Goal: Contribute content

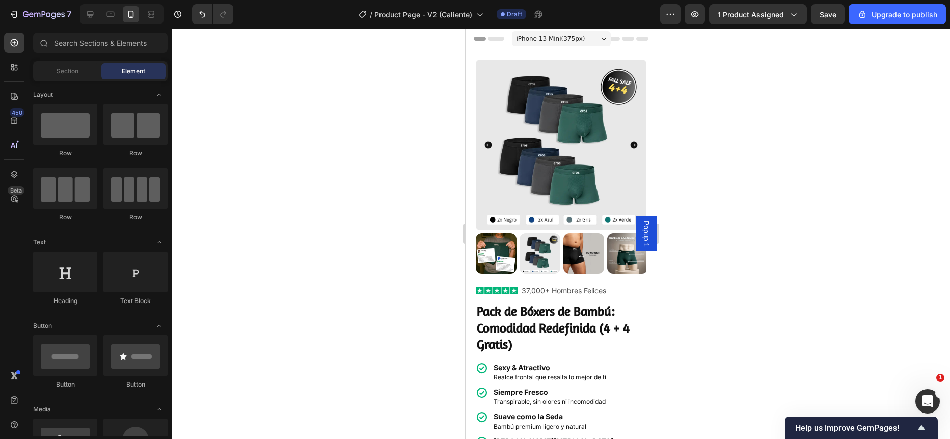
scroll to position [3922, 0]
click at [928, 397] on icon "Ouvrir le Messenger Intercom" at bounding box center [926, 400] width 17 height 17
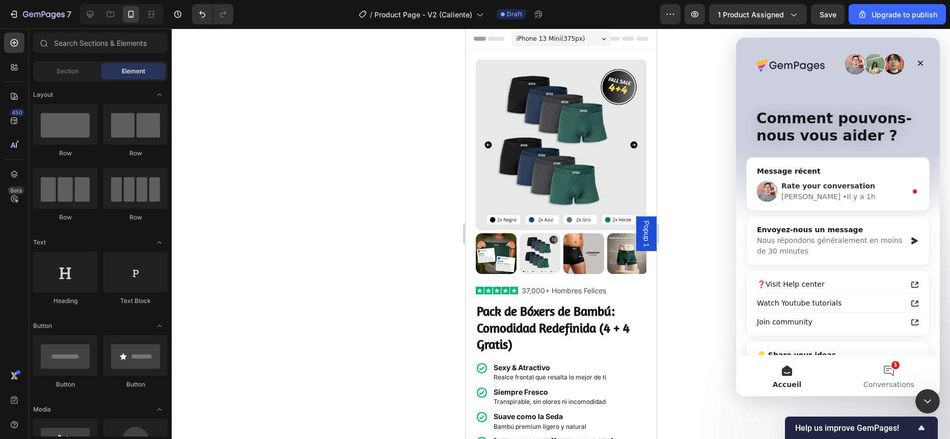
click at [836, 196] on div "[PERSON_NAME] • Il y a 1h" at bounding box center [844, 197] width 125 height 11
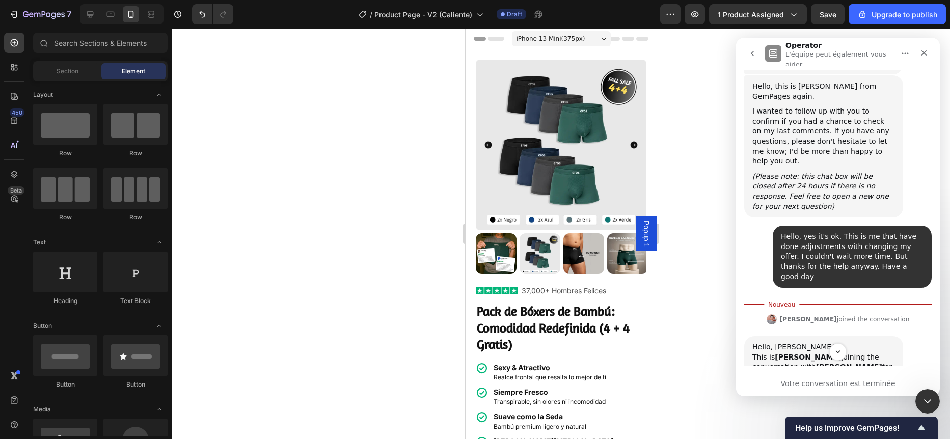
scroll to position [3719, 0]
click at [927, 53] on icon "Fermer" at bounding box center [924, 53] width 8 height 8
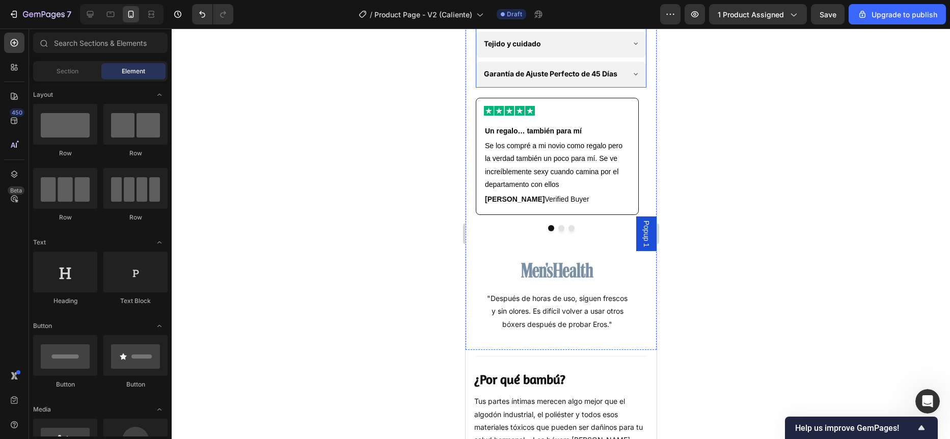
scroll to position [756, 0]
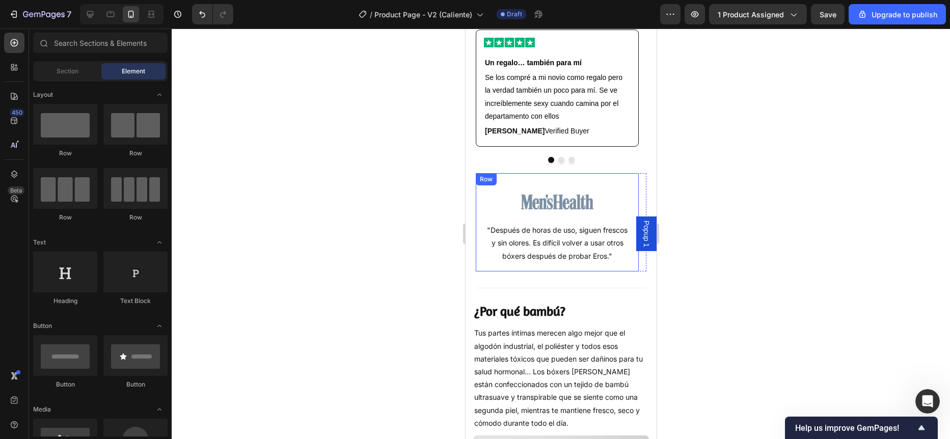
click at [478, 230] on div "Image "Después de horas de uso, siguen frescos y sin olores. Es difícil volver …" at bounding box center [556, 222] width 163 height 98
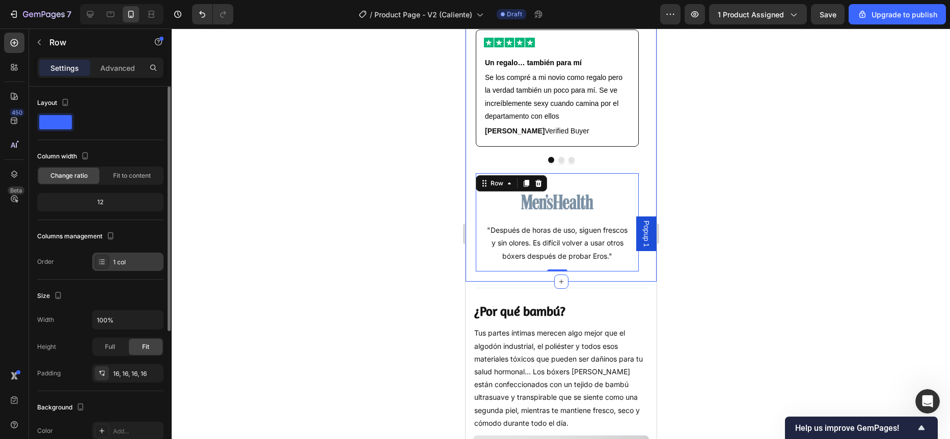
click at [118, 267] on div "1 col" at bounding box center [127, 262] width 71 height 18
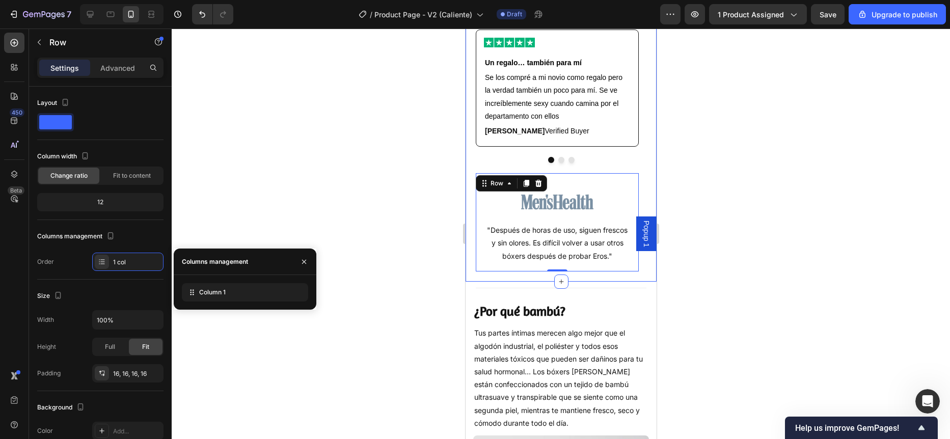
click at [242, 210] on div at bounding box center [561, 234] width 779 height 411
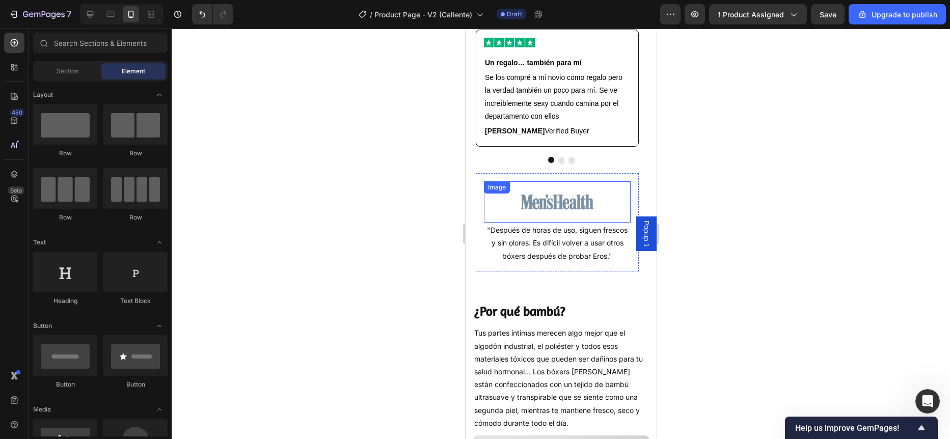
click at [533, 223] on img at bounding box center [556, 201] width 73 height 41
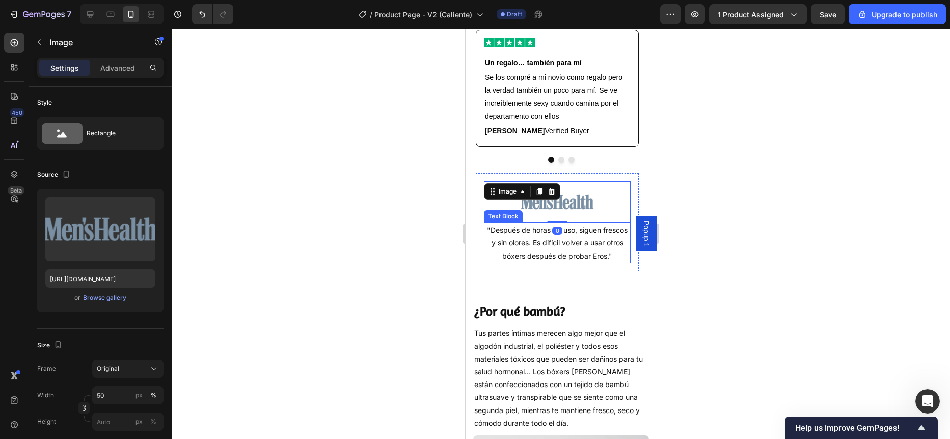
click at [514, 253] on p ""Después de horas de uso, siguen frescos y sin olores. Es difícil volver a usar…" at bounding box center [557, 243] width 145 height 39
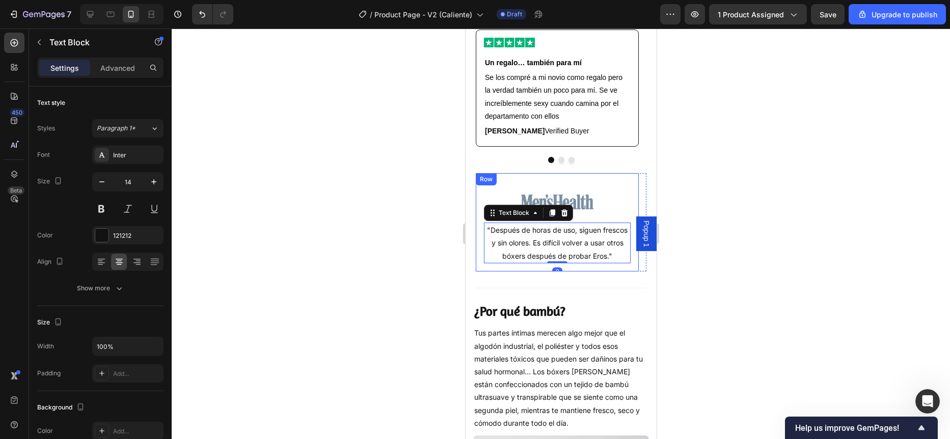
click at [475, 257] on div "Image "Después de horas de uso, siguen frescos y sin olores. Es difícil volver …" at bounding box center [556, 222] width 163 height 98
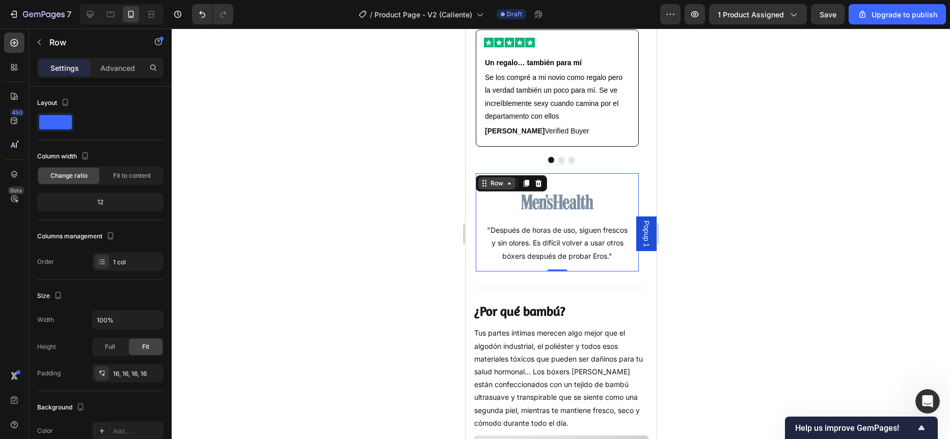
click at [487, 188] on icon at bounding box center [484, 183] width 8 height 8
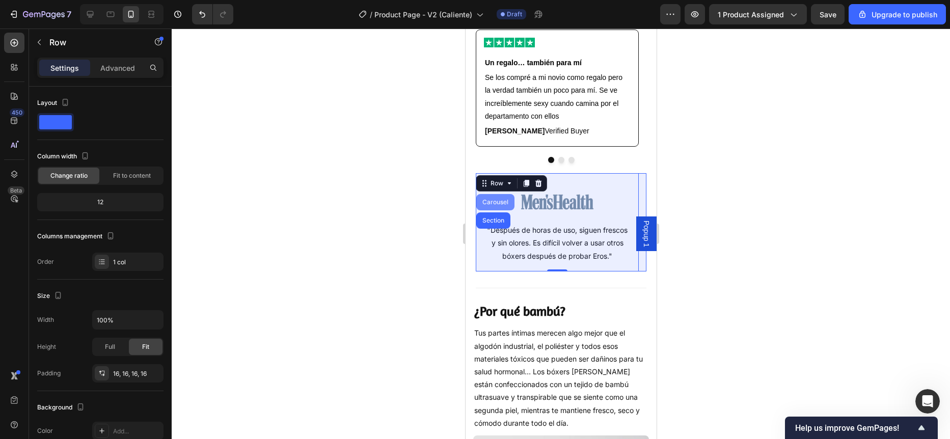
click at [493, 205] on div "Carousel" at bounding box center [495, 202] width 30 height 6
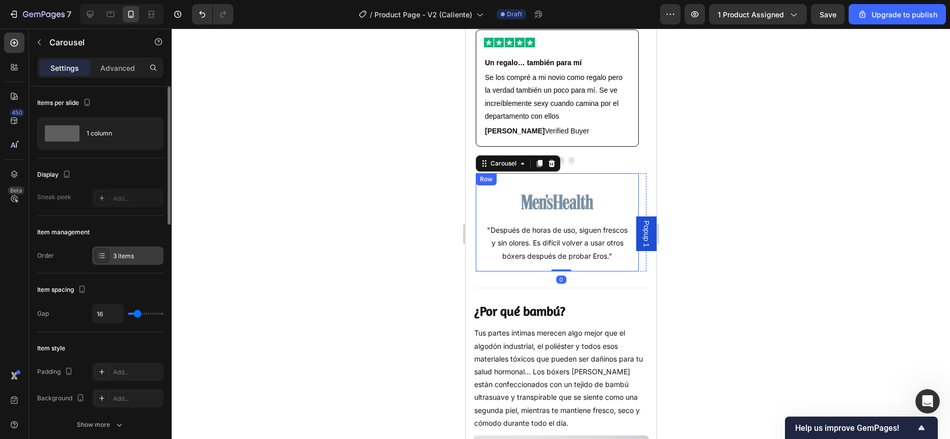
click at [119, 252] on div "3 items" at bounding box center [137, 256] width 48 height 9
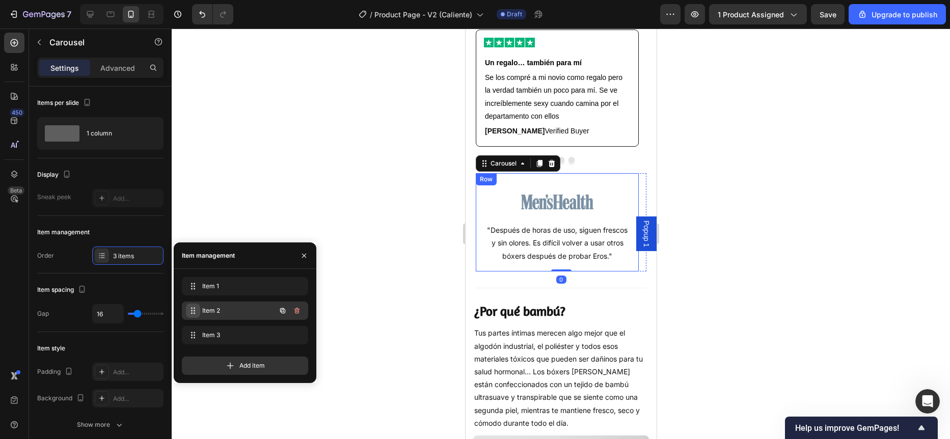
click at [198, 304] on div "Item 2 Item 2" at bounding box center [231, 311] width 90 height 14
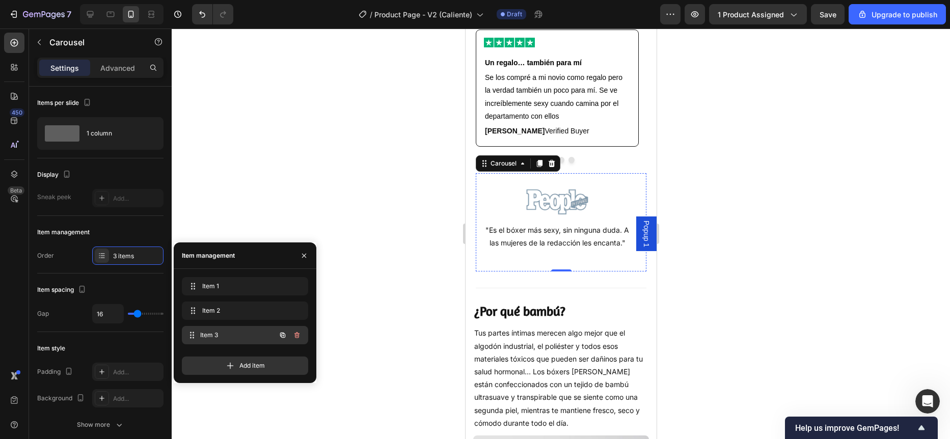
click at [212, 328] on div "Item 3 Item 3" at bounding box center [231, 335] width 90 height 14
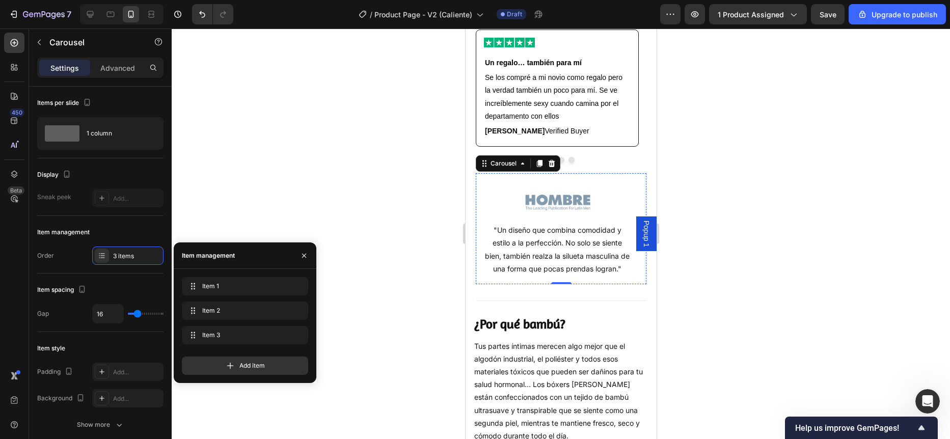
click at [373, 271] on div at bounding box center [561, 234] width 779 height 411
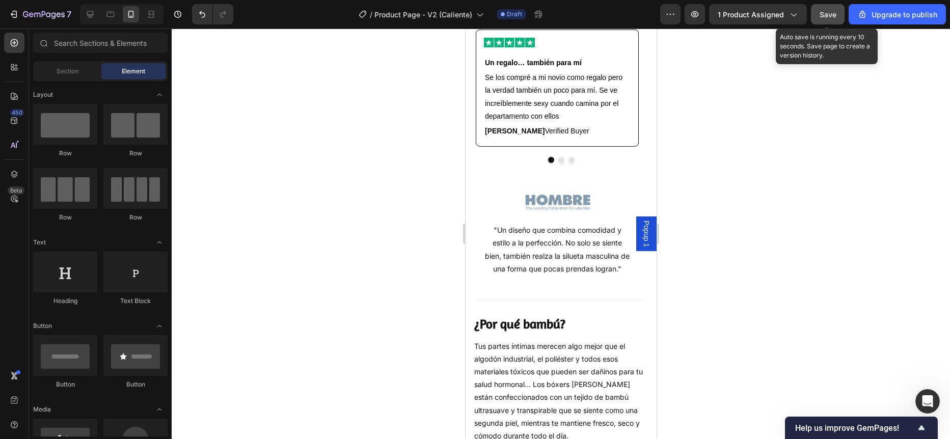
click at [839, 15] on button "Save" at bounding box center [828, 14] width 34 height 20
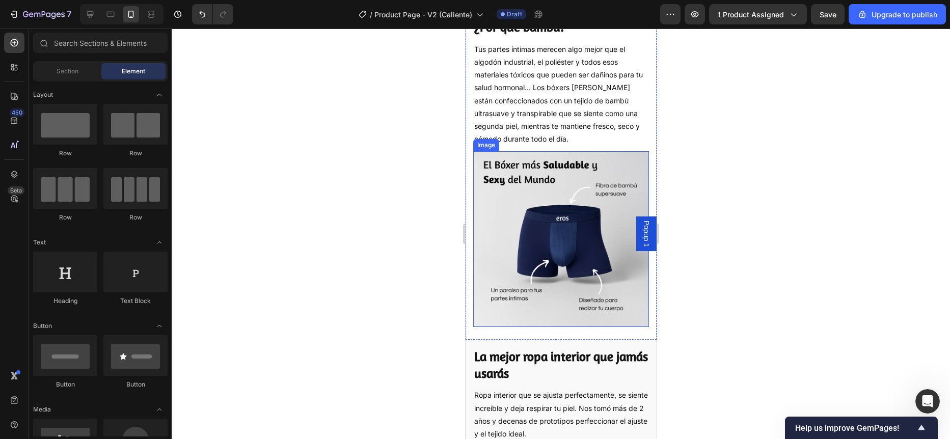
scroll to position [1045, 0]
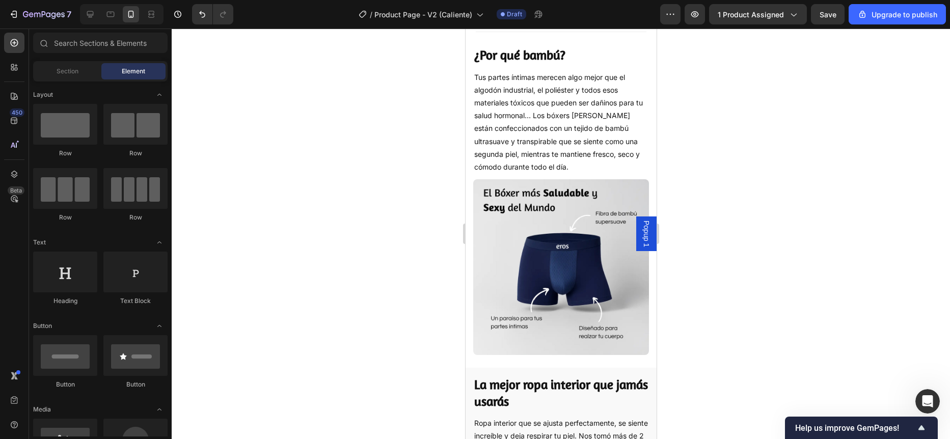
click at [410, 215] on div at bounding box center [561, 234] width 779 height 411
click at [929, 395] on icon "Ouvrir le Messenger Intercom" at bounding box center [926, 400] width 17 height 17
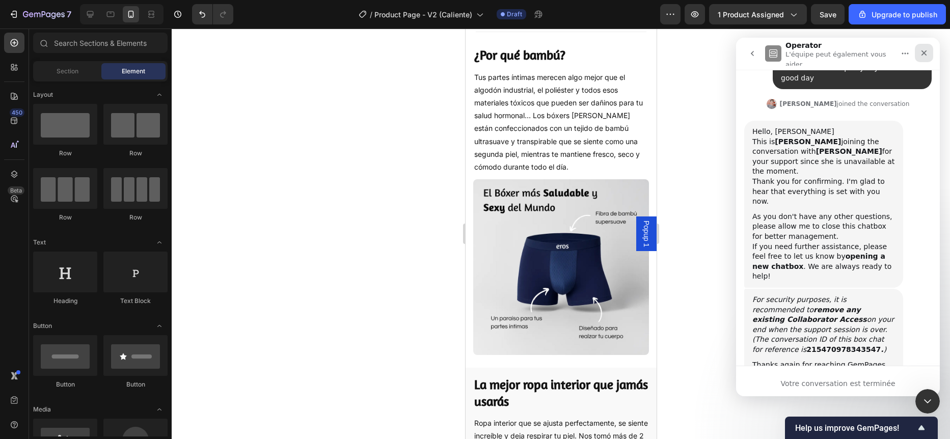
scroll to position [3921, 0]
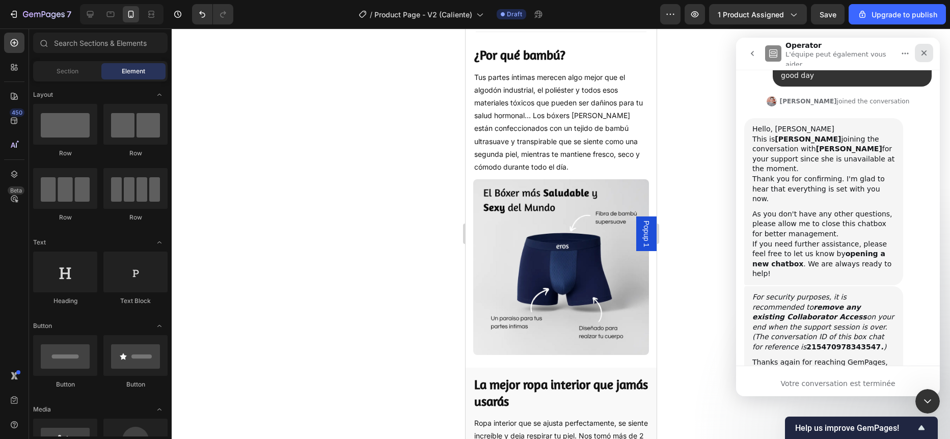
click at [926, 51] on icon "Fermer" at bounding box center [925, 53] width 6 height 6
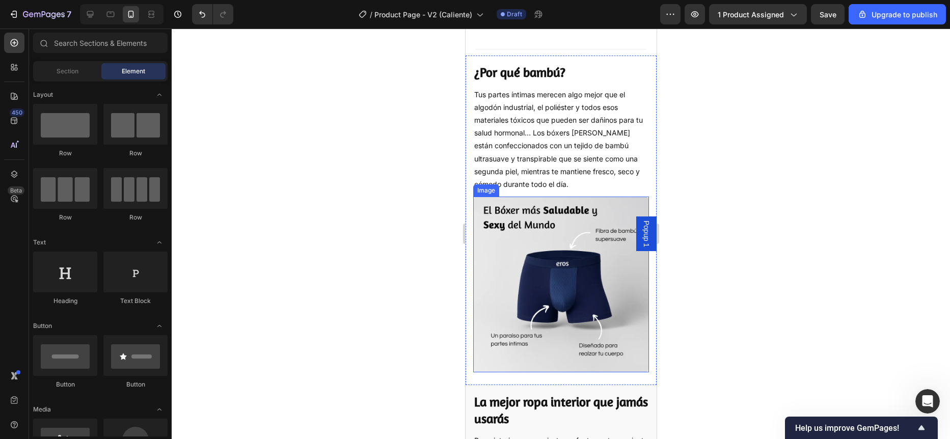
scroll to position [974, 0]
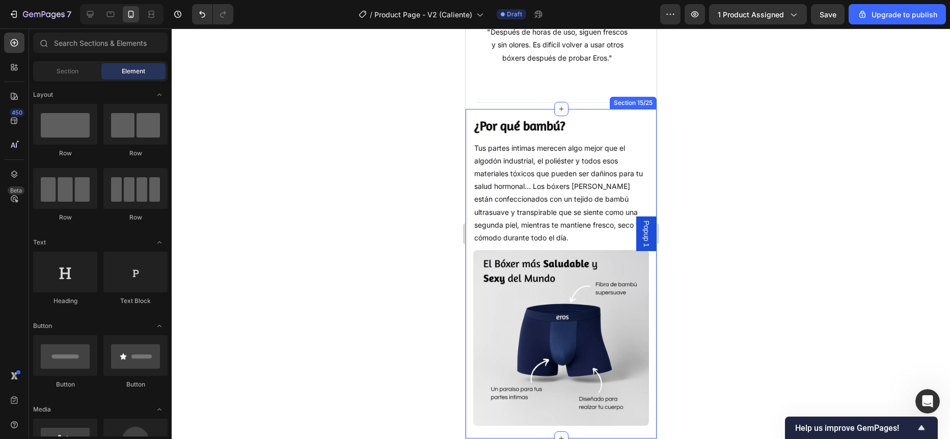
click at [528, 136] on h2 "¿Por qué bambú?" at bounding box center [561, 126] width 176 height 19
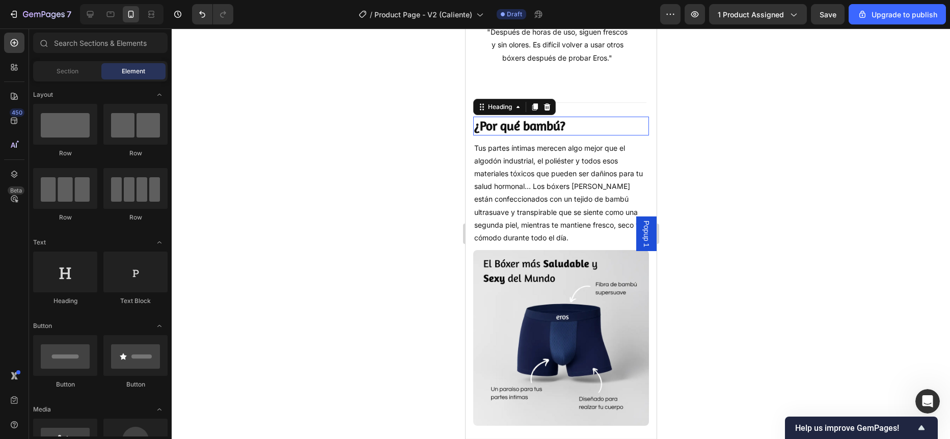
click at [528, 136] on h2 "¿Por qué bambú?" at bounding box center [561, 126] width 176 height 19
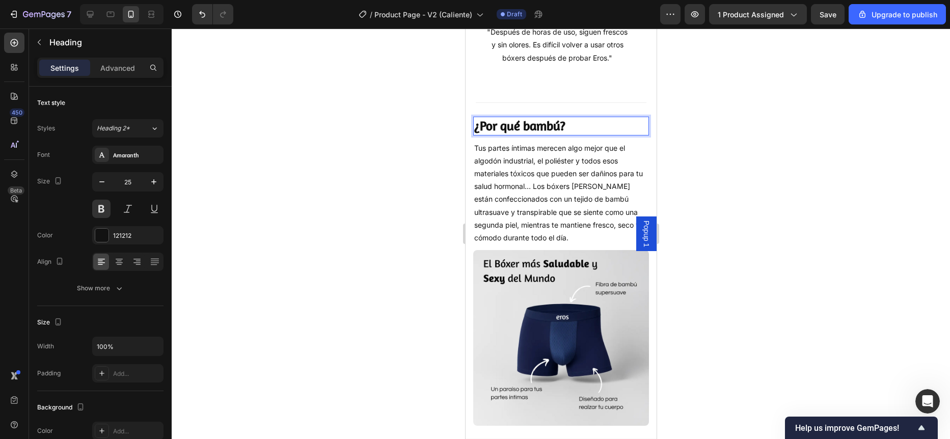
click at [528, 135] on p "¿Por qué bambú?" at bounding box center [561, 126] width 174 height 17
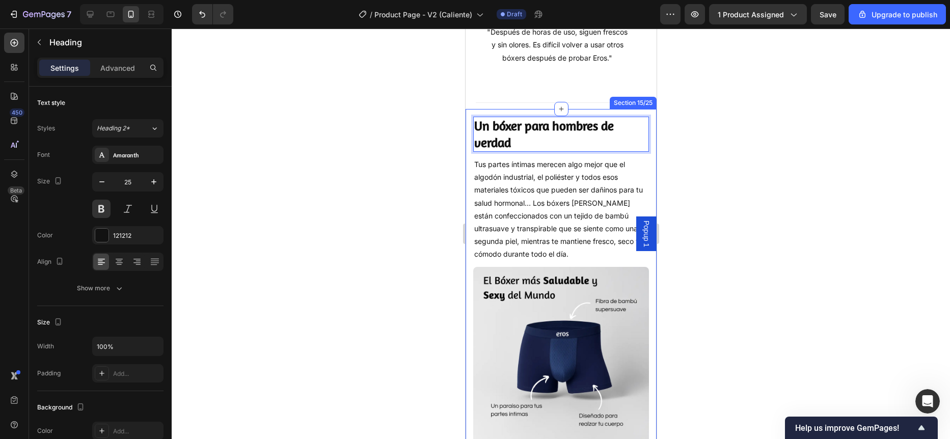
click at [403, 182] on div at bounding box center [561, 234] width 779 height 411
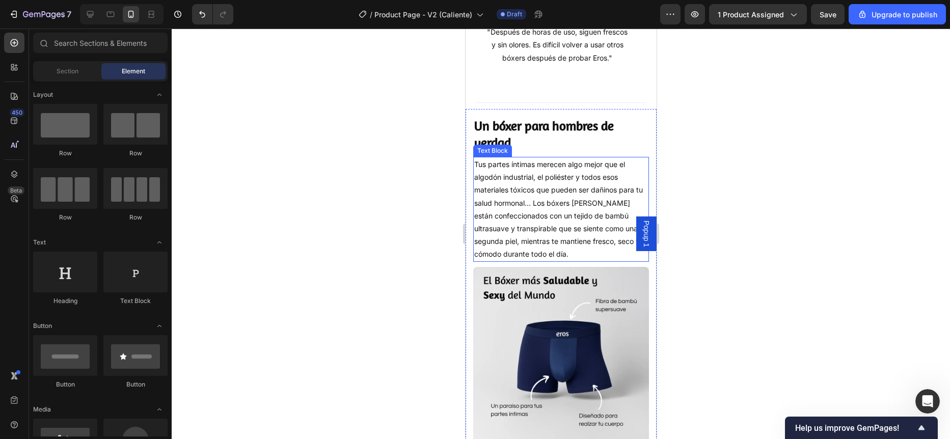
click at [512, 203] on p "Tus partes íntimas merecen algo mejor que el algodón industrial, el poliéster y…" at bounding box center [561, 209] width 174 height 103
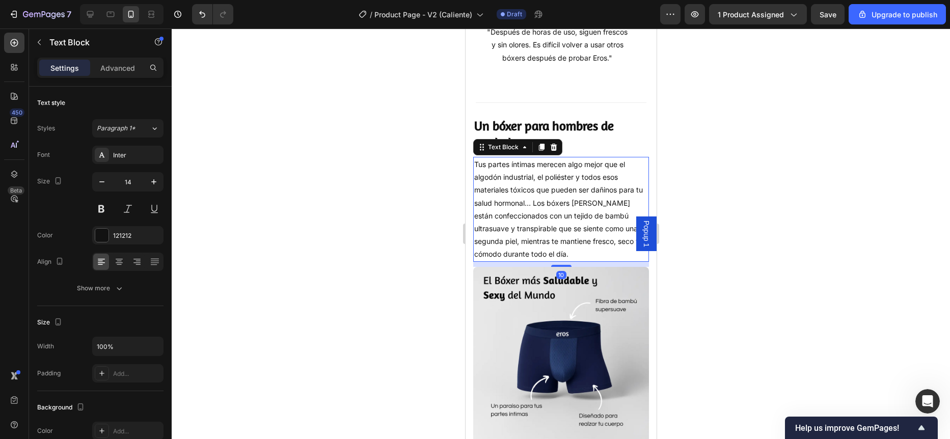
click at [512, 203] on p "Tus partes íntimas merecen algo mejor que el algodón industrial, el poliéster y…" at bounding box center [561, 209] width 174 height 103
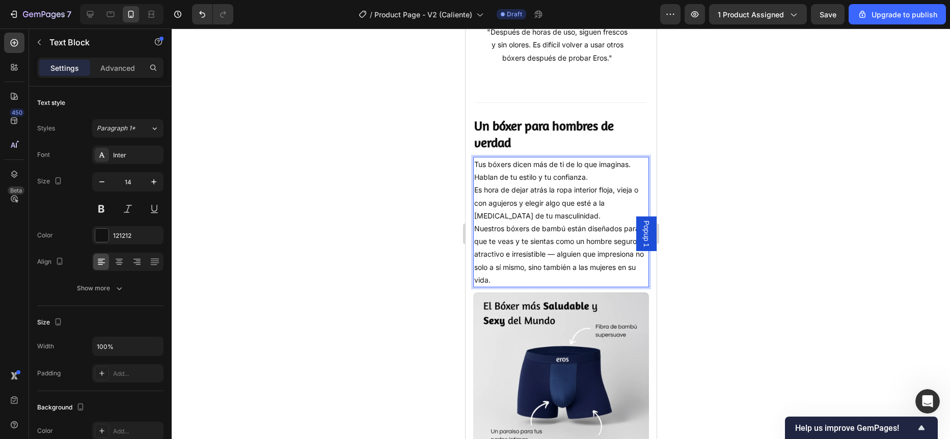
click at [600, 182] on p "Tus bóxers dicen más de ti de lo que imaginas. Hablan de tu estilo y tu confian…" at bounding box center [561, 170] width 174 height 25
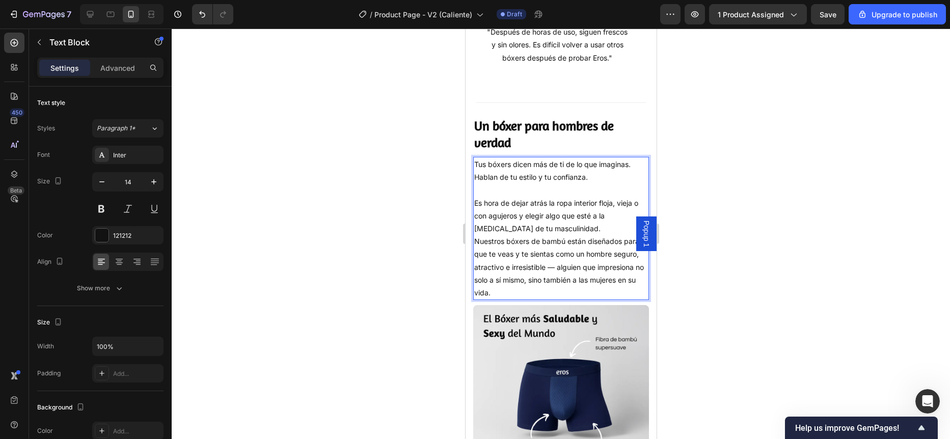
click at [576, 229] on p "Es hora de dejar atrás la ropa interior floja, vieja o con agujeros y elegir al…" at bounding box center [561, 216] width 174 height 39
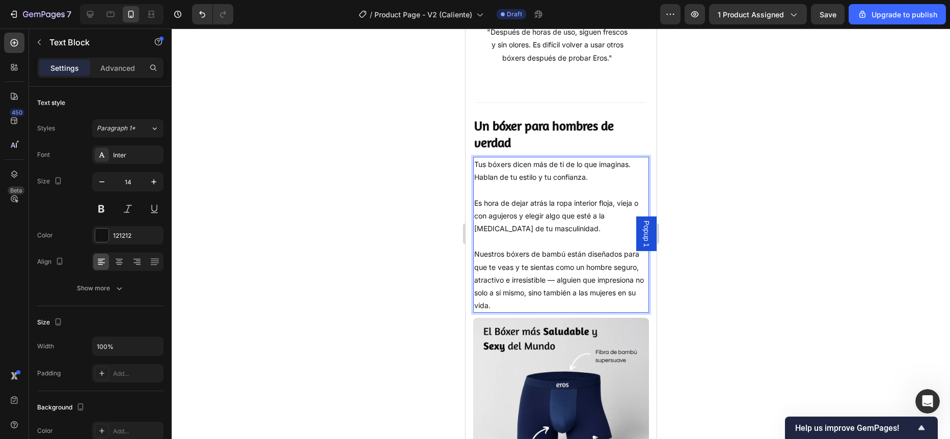
click at [444, 229] on div at bounding box center [561, 234] width 779 height 411
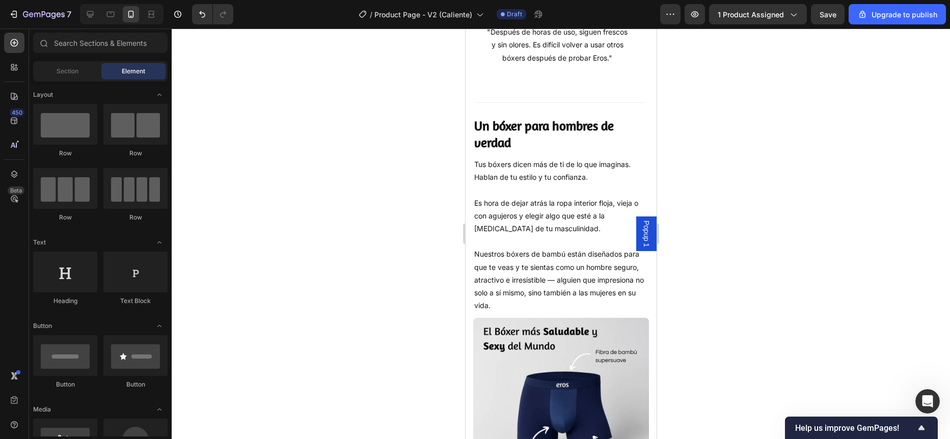
click at [408, 193] on div at bounding box center [561, 234] width 779 height 411
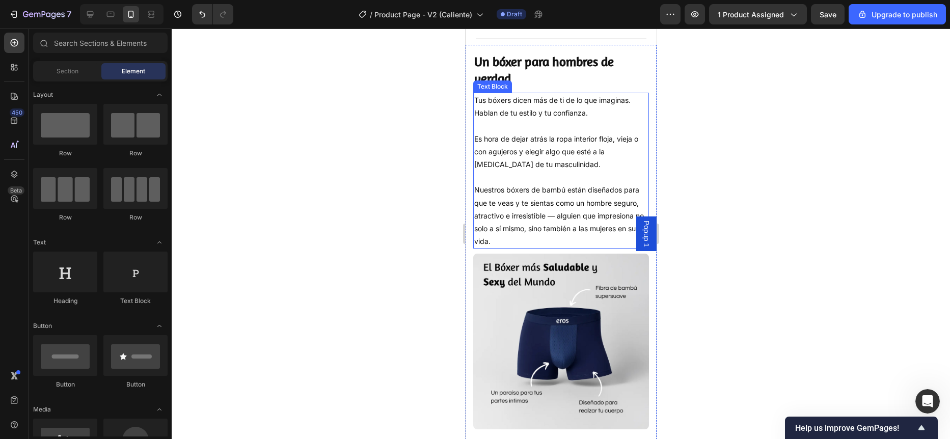
scroll to position [1040, 0]
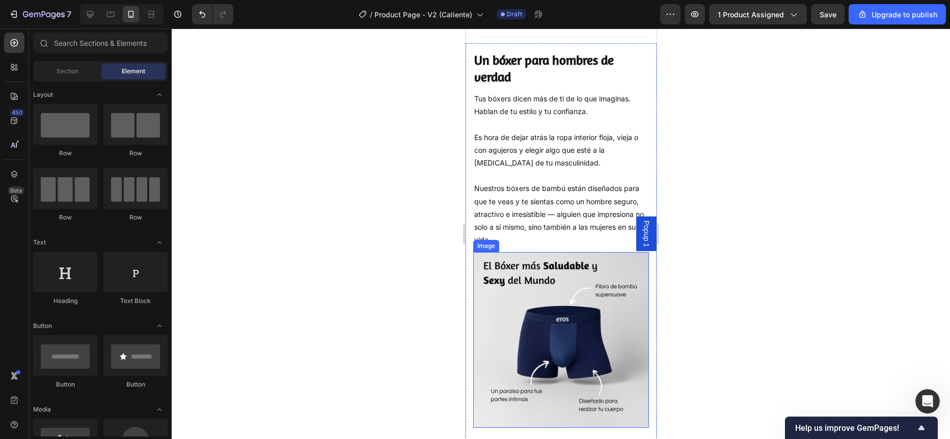
click at [399, 265] on div at bounding box center [561, 234] width 779 height 411
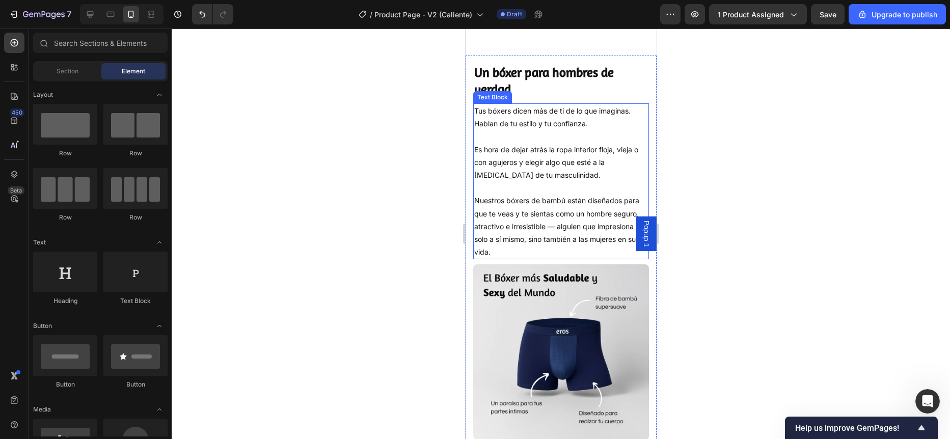
scroll to position [1035, 0]
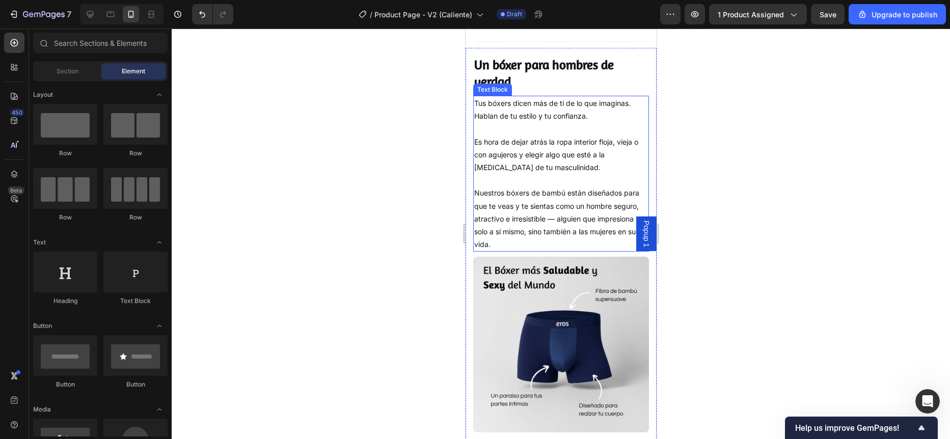
click at [389, 230] on div at bounding box center [561, 234] width 779 height 411
click at [470, 225] on div "Un bóxer para hombres de verdad Heading Tus bóxers dicen más de ti de lo que im…" at bounding box center [560, 247] width 191 height 382
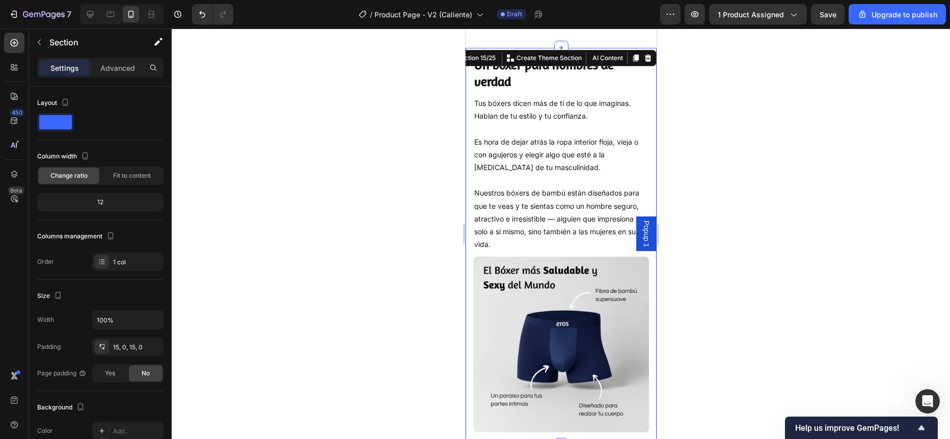
click at [410, 217] on div at bounding box center [561, 234] width 779 height 411
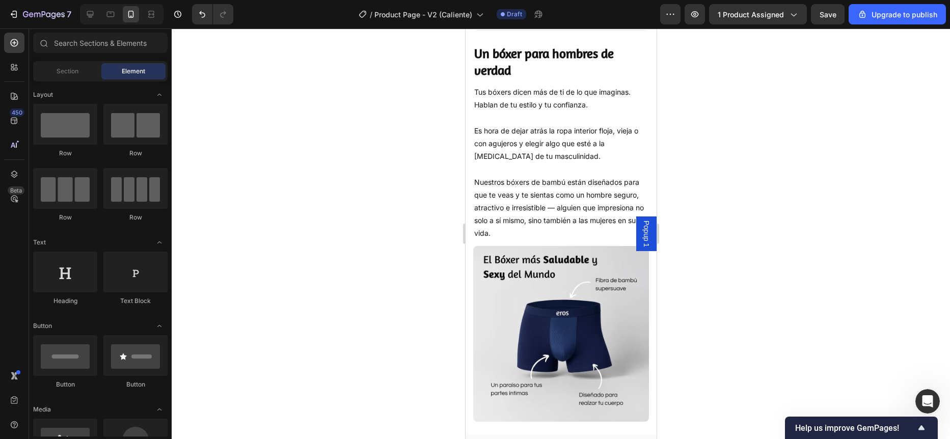
scroll to position [1013, 0]
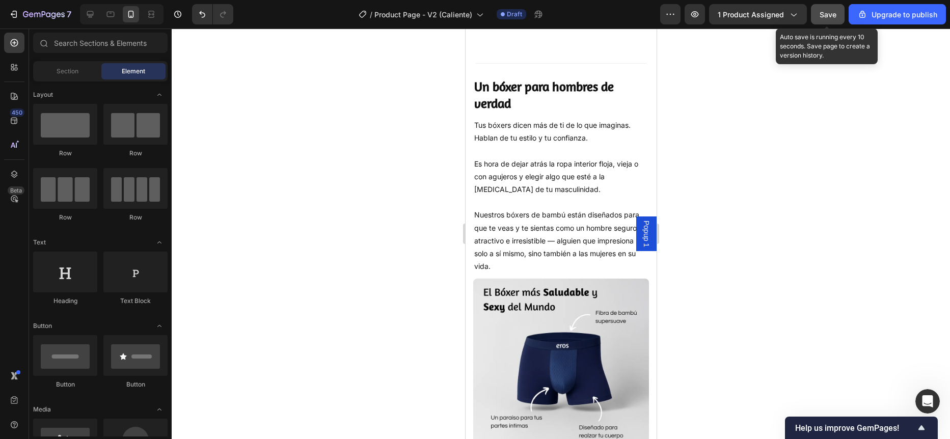
click at [815, 13] on button "Save" at bounding box center [828, 14] width 34 height 20
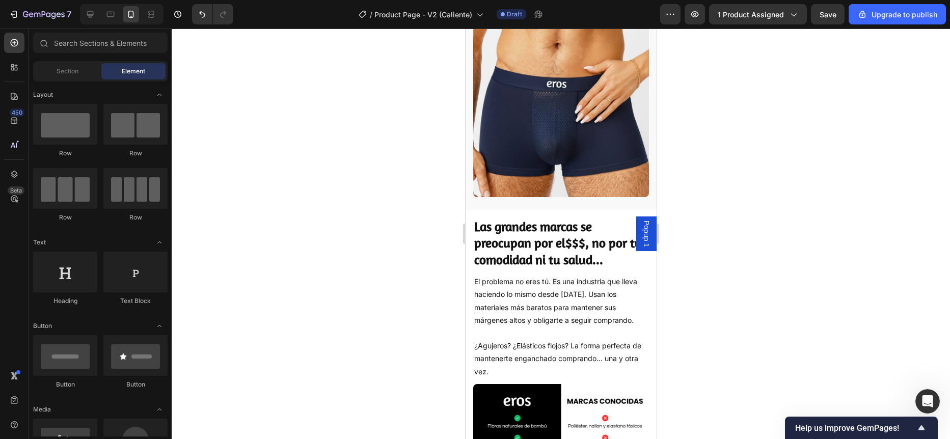
scroll to position [1740, 0]
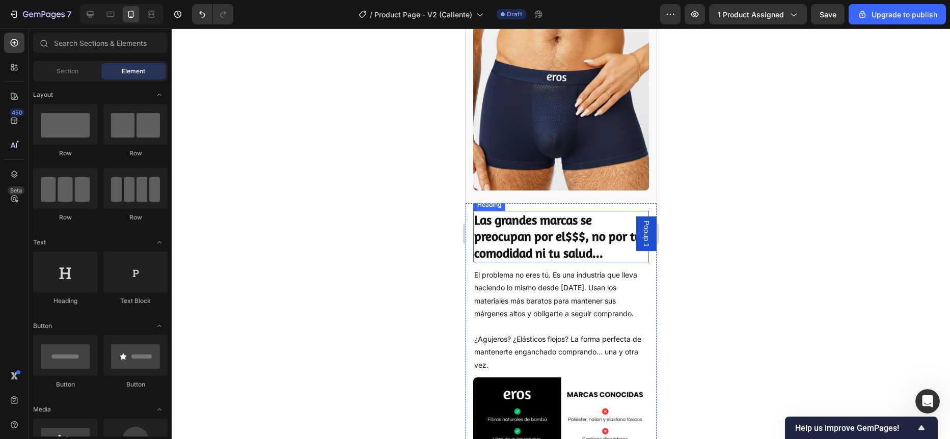
click at [523, 232] on h2 "Las grandes marcas se preocupan por el $$$ , no por tu comodidad ni tu salud..." at bounding box center [561, 237] width 176 height 52
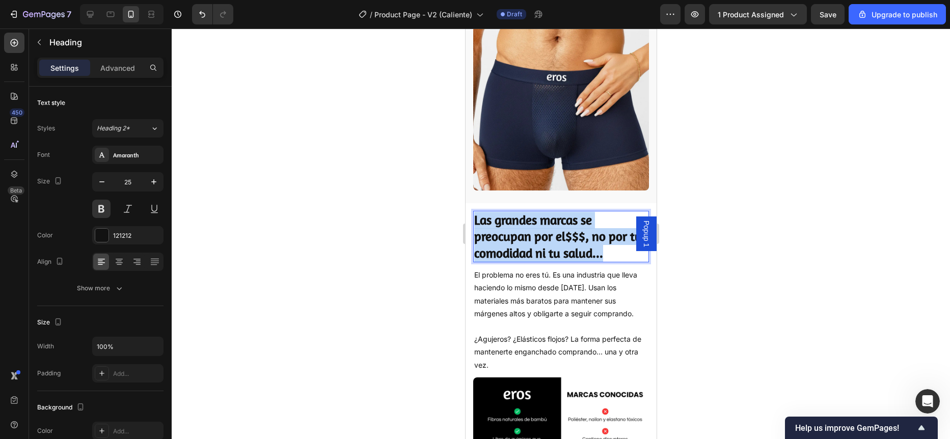
click at [523, 232] on p "Las grandes marcas se preocupan por el $$$ , no por tu comodidad ni tu salud..." at bounding box center [561, 237] width 174 height 50
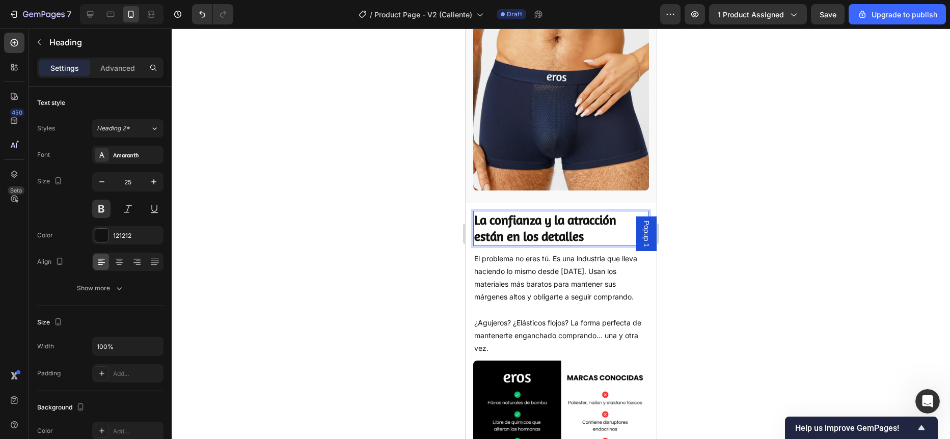
click at [431, 247] on div at bounding box center [561, 234] width 779 height 411
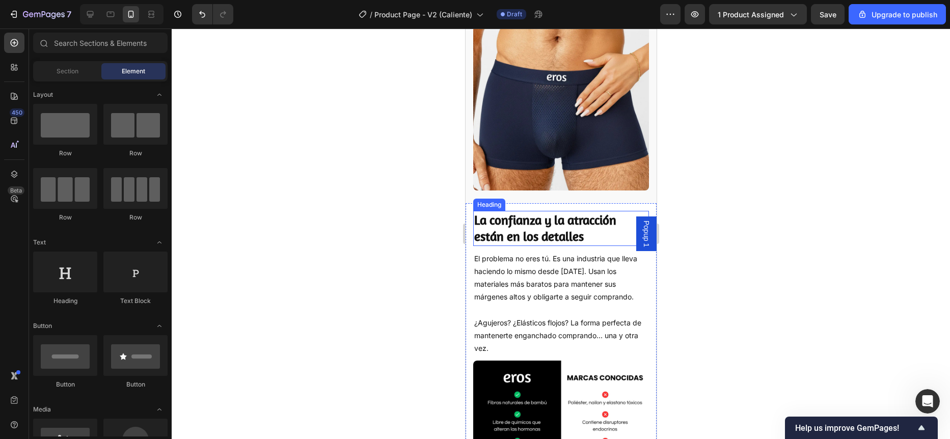
scroll to position [0, 0]
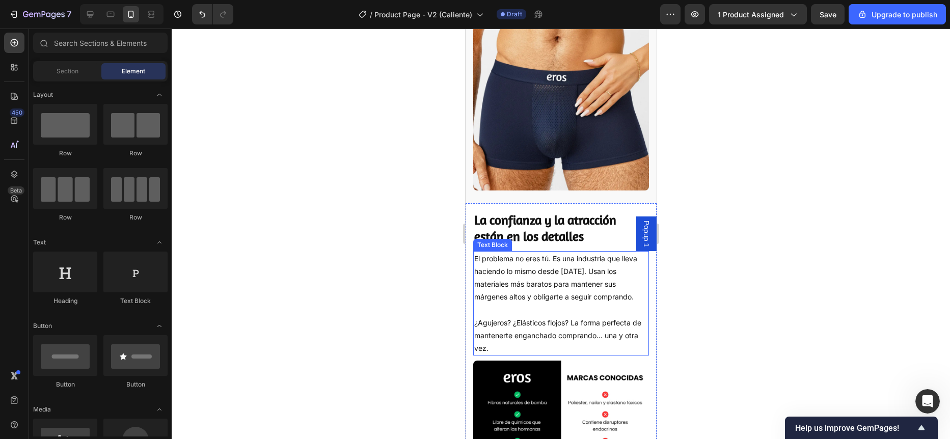
click at [539, 252] on p "El problema no eres tú. Es una industria que lleva haciendo lo mismo desde [DAT…" at bounding box center [561, 277] width 174 height 51
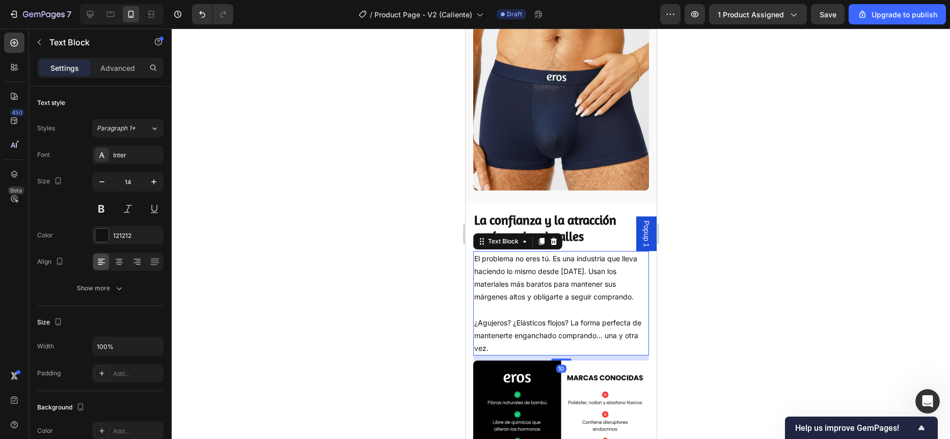
click at [539, 252] on p "El problema no eres tú. Es una industria que lleva haciendo lo mismo desde [DAT…" at bounding box center [561, 277] width 174 height 51
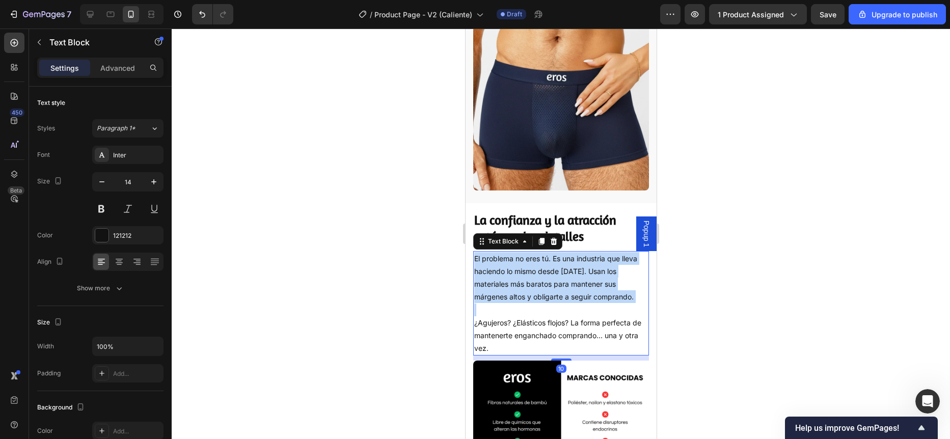
click at [539, 252] on p "El problema no eres tú. Es una industria que lleva haciendo lo mismo desde [DAT…" at bounding box center [561, 277] width 174 height 51
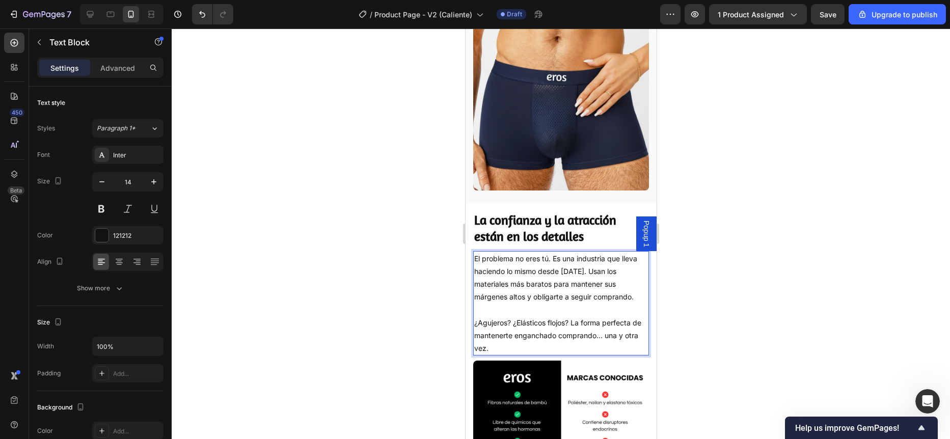
click at [520, 332] on p "¿Agujeros? ¿Elásticos flojos? La forma perfecta de mantenerte enganchado compra…" at bounding box center [561, 335] width 174 height 39
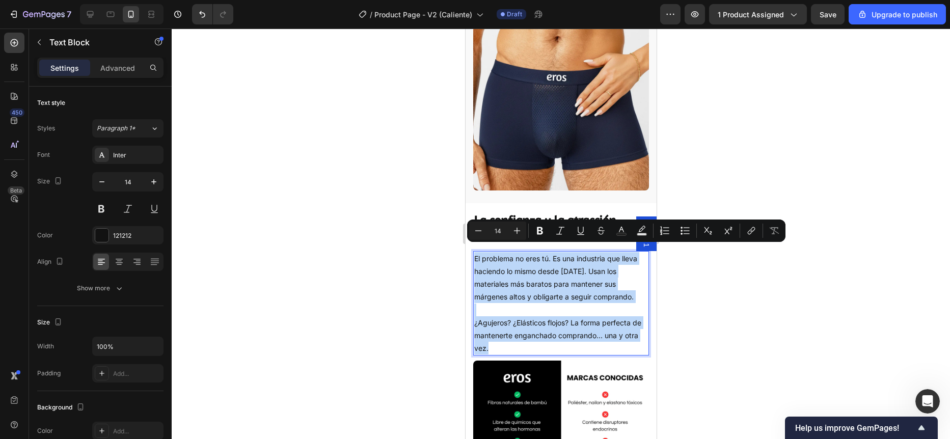
drag, startPoint x: 510, startPoint y: 342, endPoint x: 473, endPoint y: 252, distance: 97.8
click at [473, 252] on div "El problema no eres tú. Es una industria que lleva haciendo lo mismo desde [DAT…" at bounding box center [561, 303] width 176 height 105
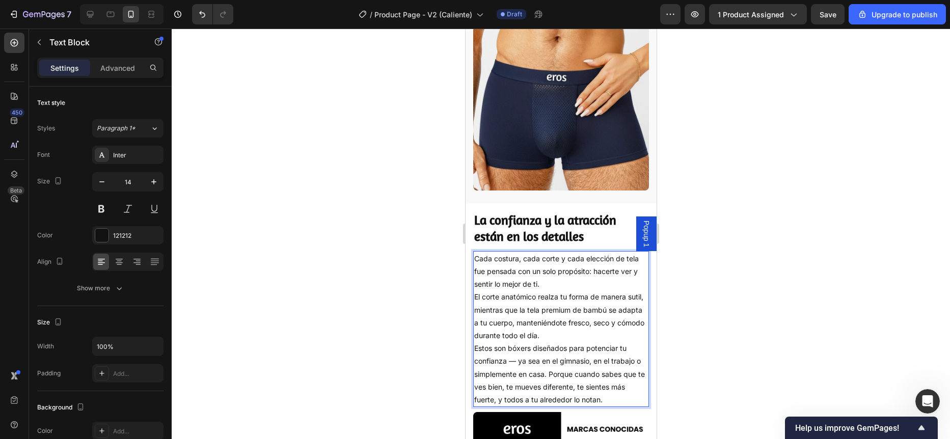
click at [551, 273] on p "Cada costura, cada corte y cada elección de tela fue pensada con un solo propós…" at bounding box center [561, 271] width 174 height 39
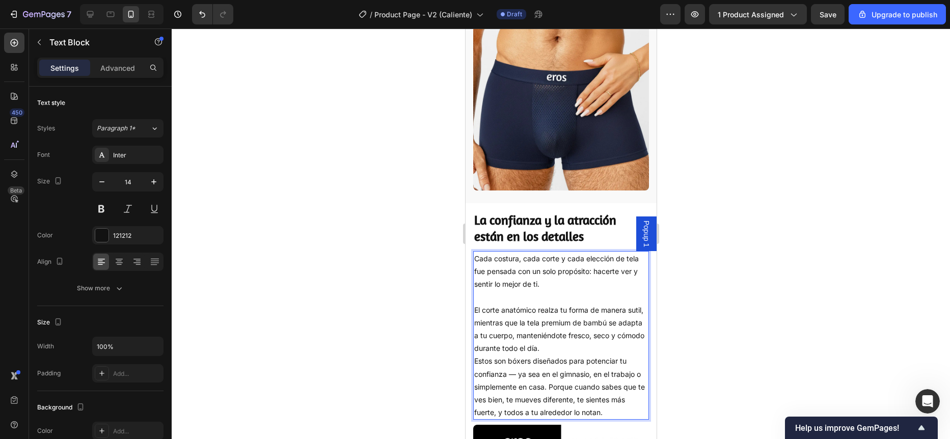
click at [580, 338] on p "El corte anatómico realza tu forma de manera sutil, mientras que la tela premiu…" at bounding box center [561, 329] width 174 height 51
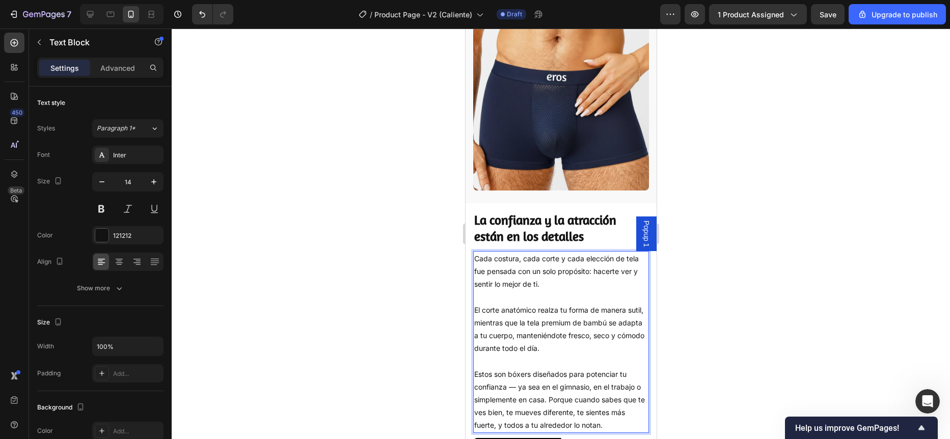
click at [441, 308] on div at bounding box center [561, 234] width 779 height 411
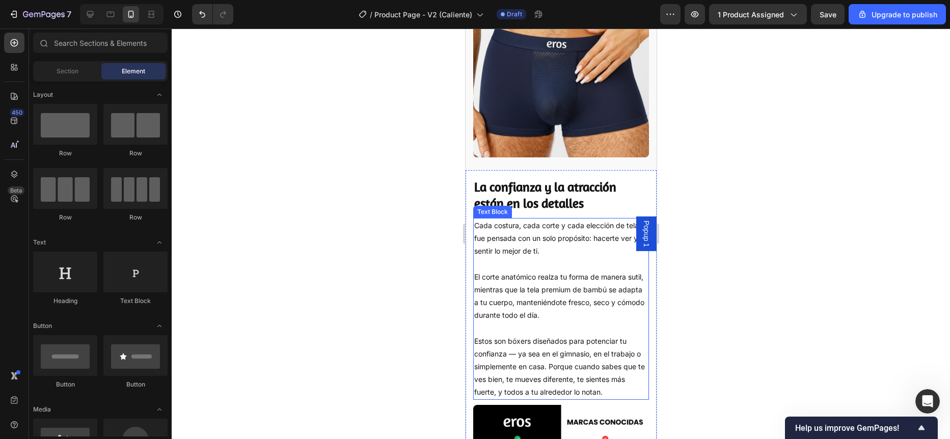
scroll to position [1801, 0]
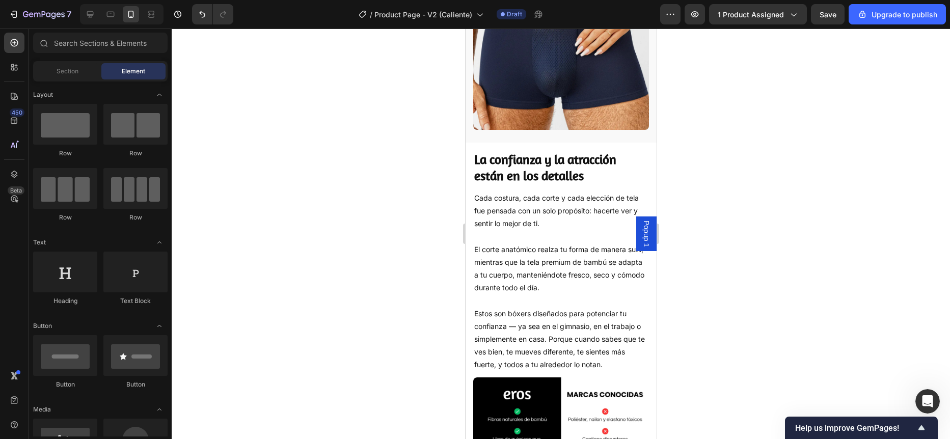
click at [401, 223] on div at bounding box center [561, 234] width 779 height 411
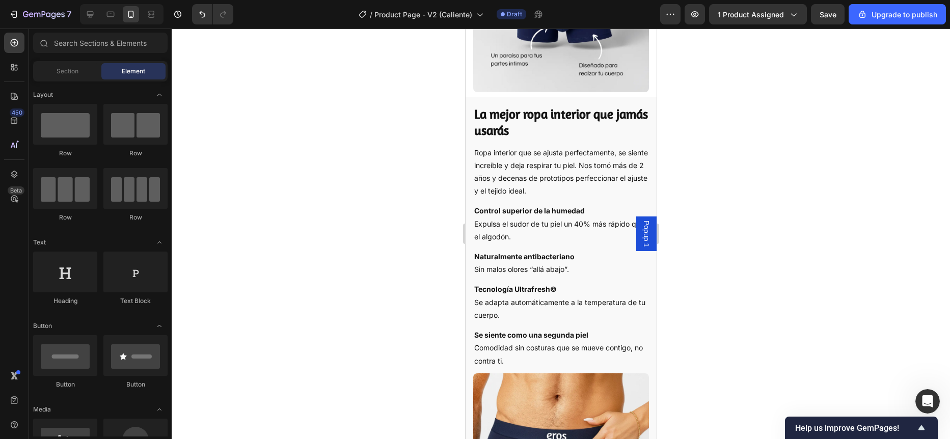
scroll to position [1380, 0]
click at [522, 119] on h2 "La mejor ropa interior que jamás usarás" at bounding box center [561, 123] width 176 height 35
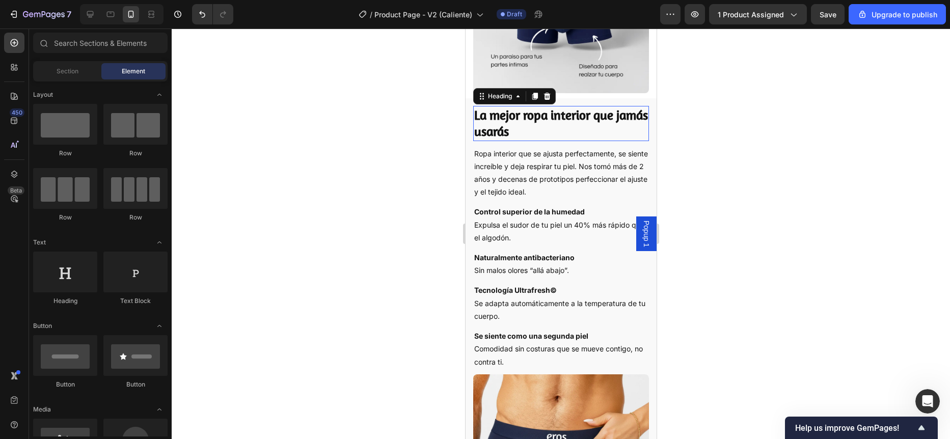
click at [522, 119] on h2 "La mejor ropa interior que jamás usarás" at bounding box center [561, 123] width 176 height 35
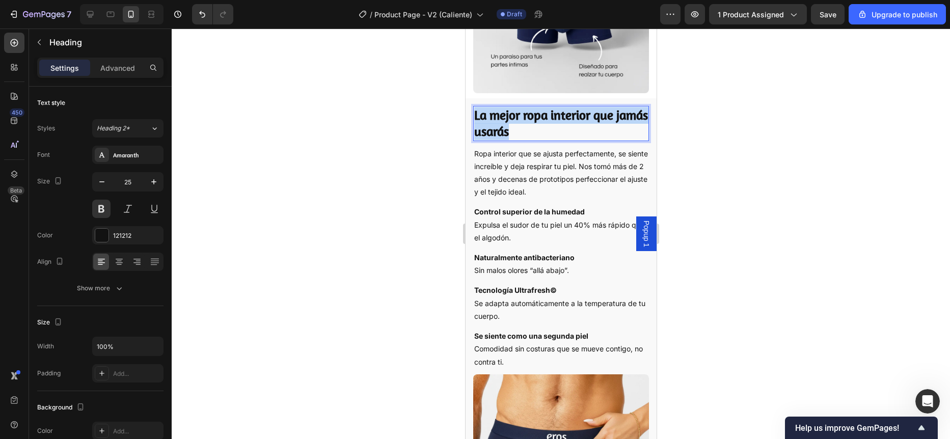
click at [522, 119] on p "La mejor ropa interior que jamás usarás" at bounding box center [561, 123] width 174 height 33
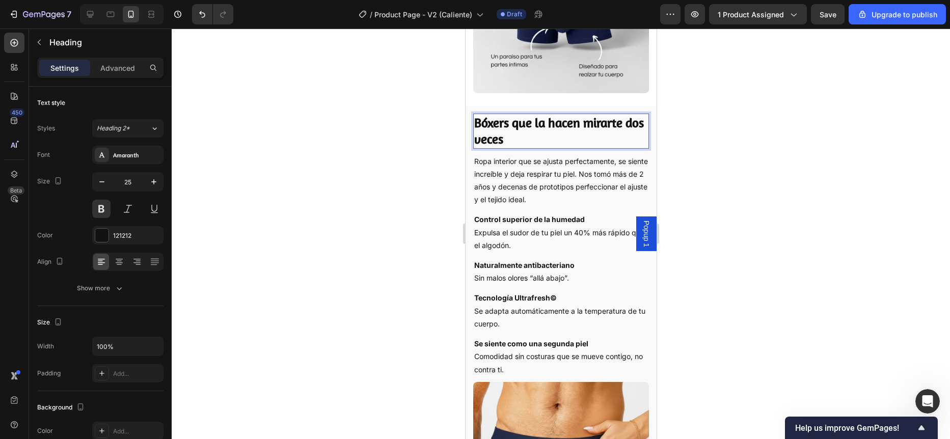
click at [446, 167] on div at bounding box center [561, 234] width 779 height 411
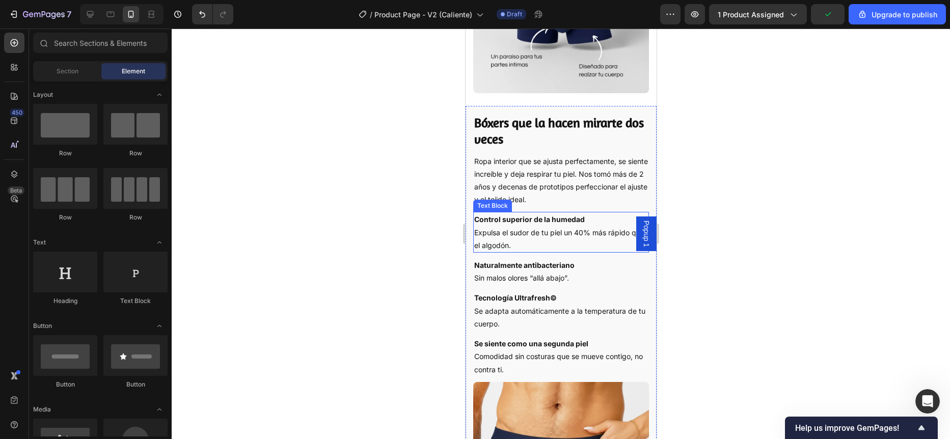
click at [511, 227] on p "Control superior de la humedad Expulsa el sudor de tu piel un 40% más rápido qu…" at bounding box center [561, 232] width 174 height 39
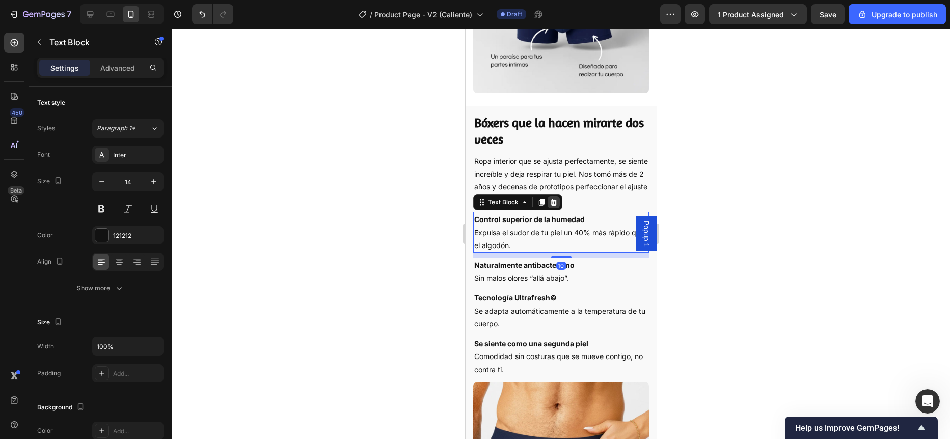
click at [554, 198] on icon at bounding box center [553, 202] width 8 height 8
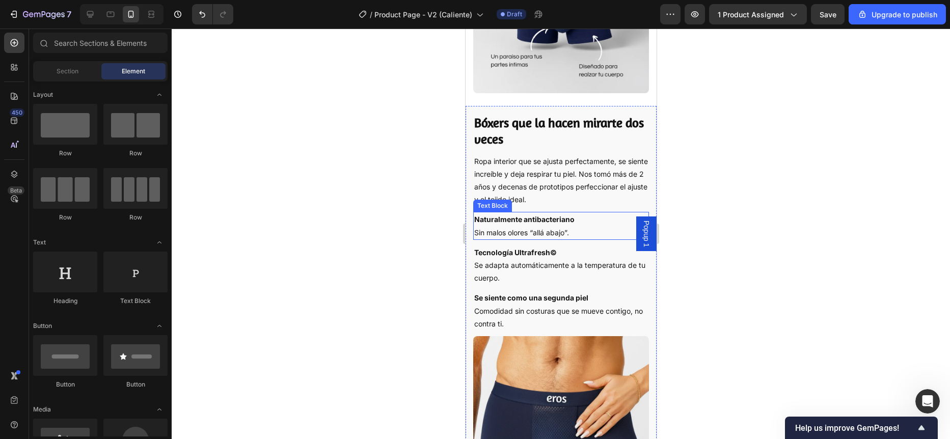
click at [537, 216] on strong "Naturalmente antibacteriano" at bounding box center [524, 219] width 100 height 9
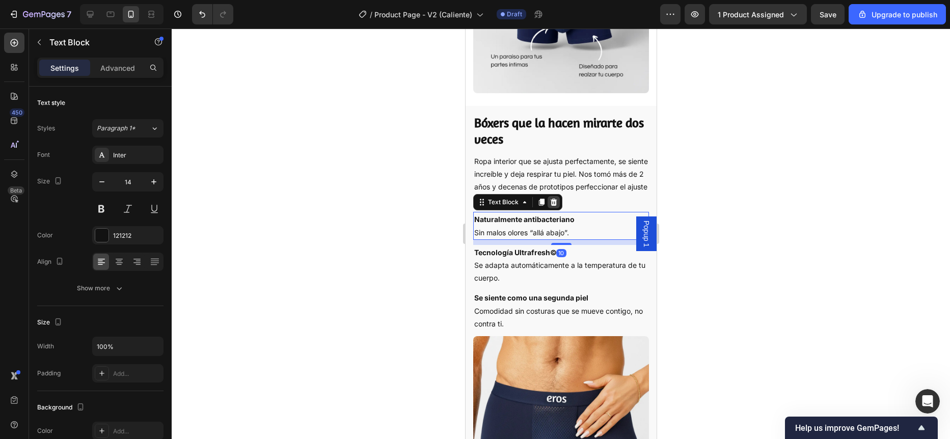
click at [552, 199] on icon at bounding box center [553, 202] width 7 height 7
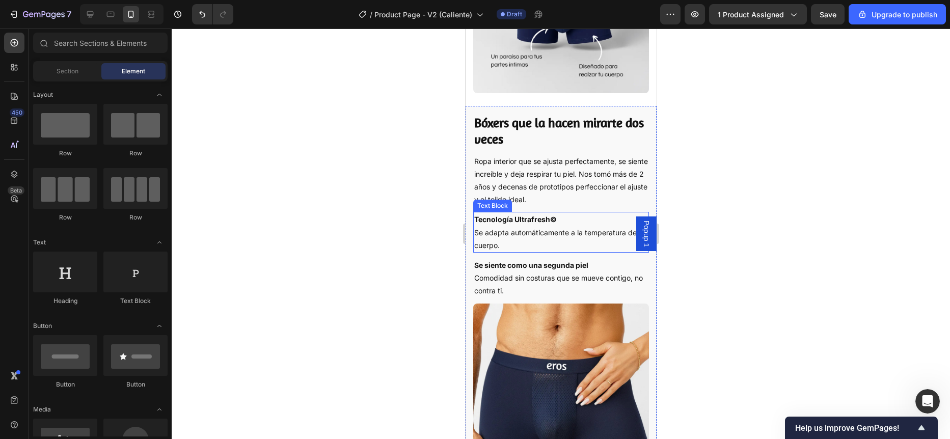
click at [533, 223] on p "Tecnología Ultrafresh© Se adapta automáticamente a la temperatura de tu cuerpo." at bounding box center [561, 232] width 174 height 39
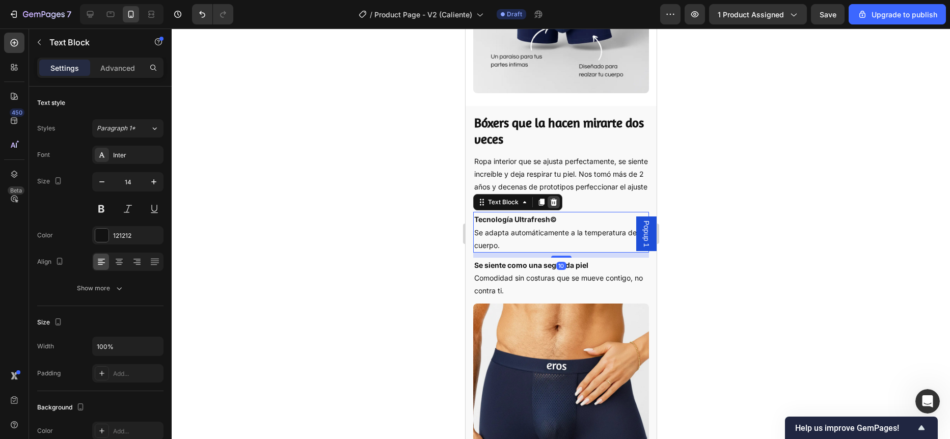
click at [553, 199] on icon at bounding box center [553, 202] width 7 height 7
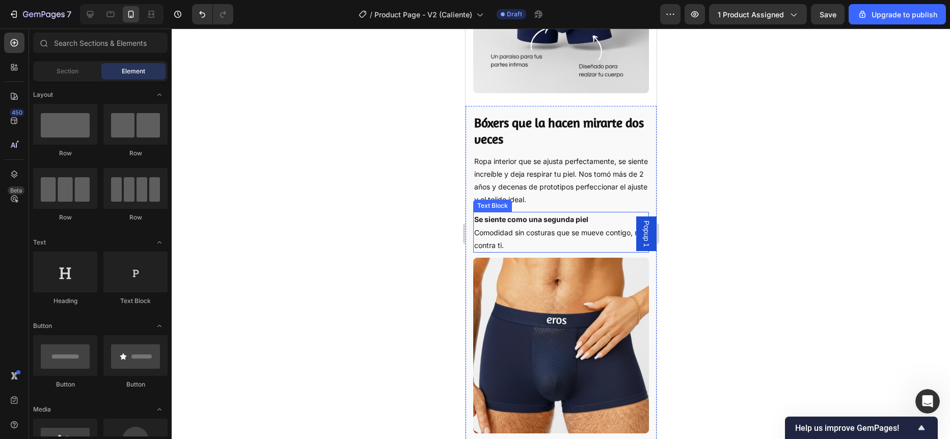
click at [536, 225] on p "Se siente como una segunda piel Comodidad sin costuras que se mueve contigo, no…" at bounding box center [561, 232] width 174 height 39
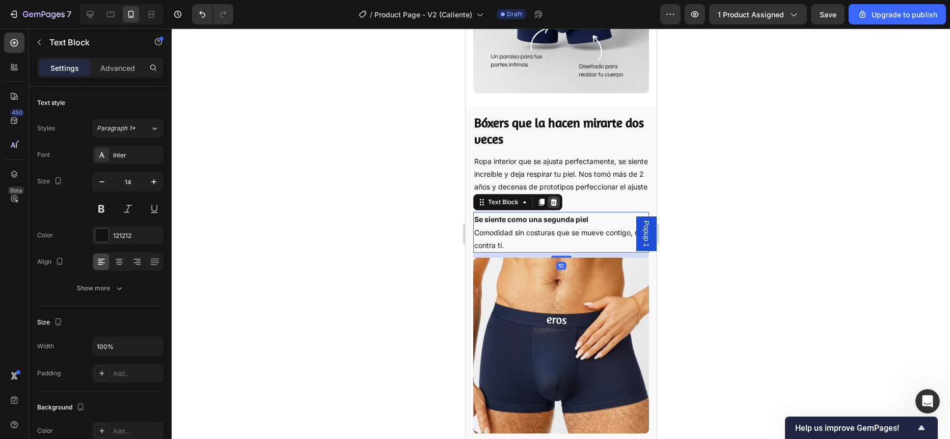
click at [552, 199] on icon at bounding box center [553, 202] width 7 height 7
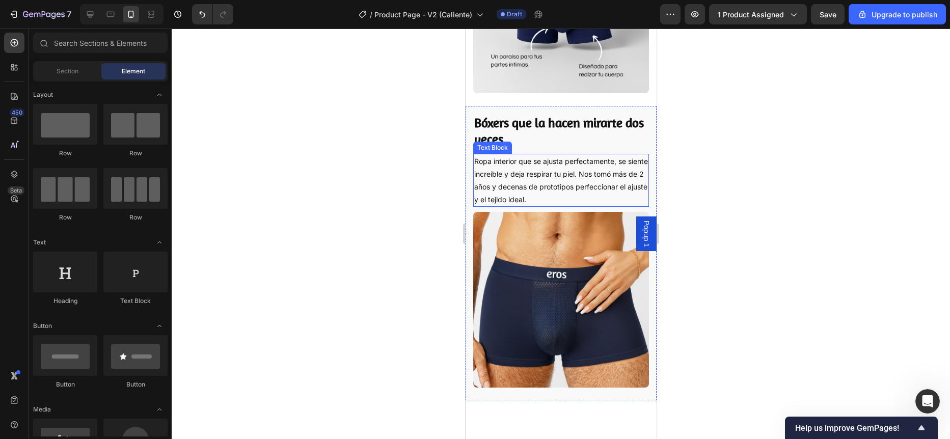
click at [540, 171] on p "Ropa interior que se ajusta perfectamente, se siente increíble y deja respirar …" at bounding box center [561, 180] width 174 height 51
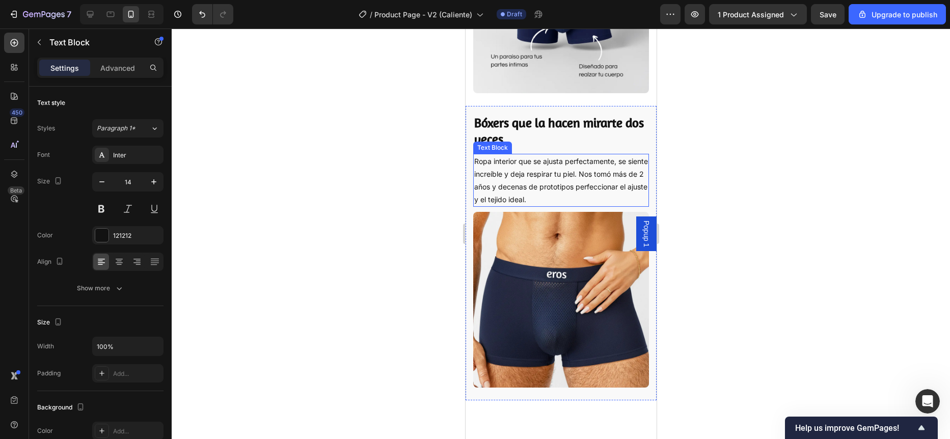
click at [540, 171] on p "Ropa interior que se ajusta perfectamente, se siente increíble y deja respirar …" at bounding box center [561, 180] width 174 height 51
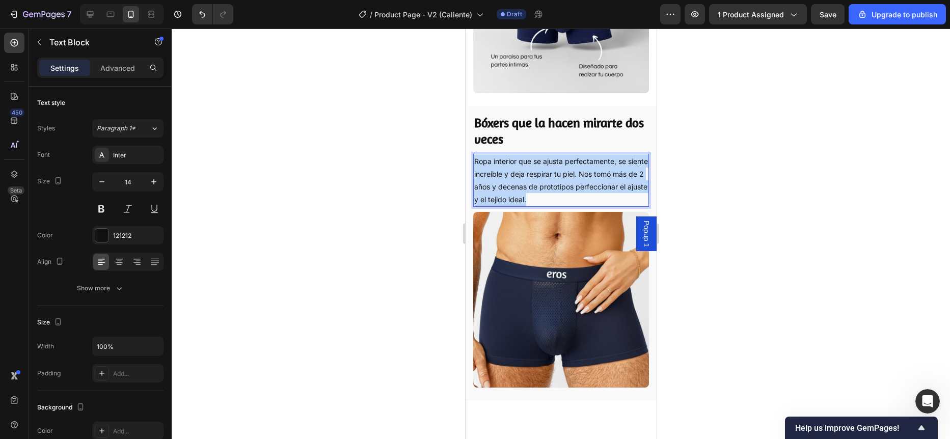
click at [540, 171] on p "Ropa interior que se ajusta perfectamente, se siente increíble y deja respirar …" at bounding box center [561, 180] width 174 height 51
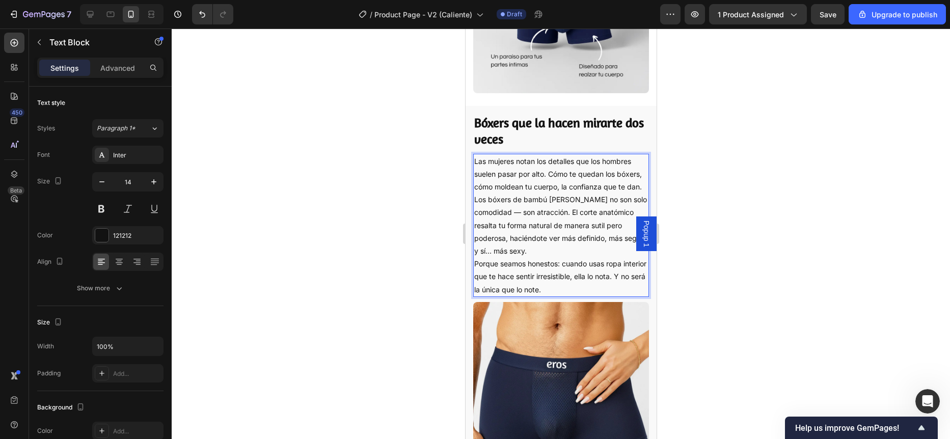
click at [533, 190] on p "Las mujeres notan los detalles que los hombres suelen pasar por alto. Cómo te q…" at bounding box center [561, 174] width 174 height 39
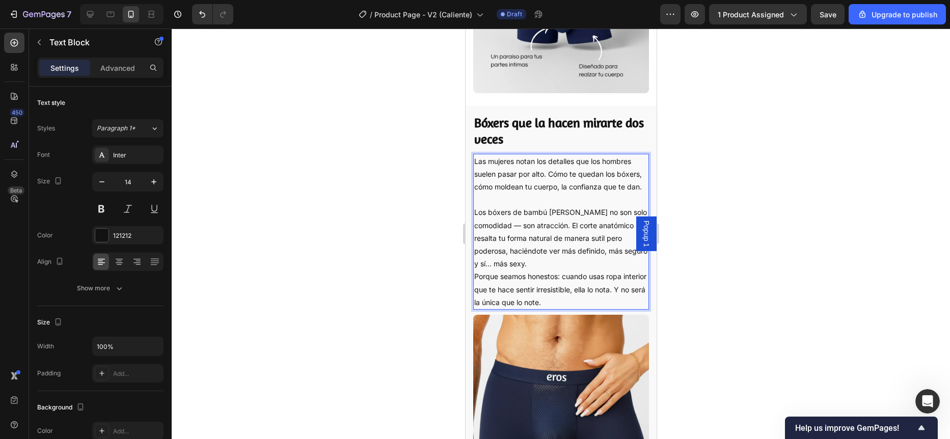
click at [560, 262] on p "Los bóxers de bambú [PERSON_NAME] no son solo comodidad — son atracción. El cor…" at bounding box center [561, 238] width 174 height 64
click at [567, 266] on p "Los bóxers de bambú [PERSON_NAME] no son solo comodidad — son atracción. El cor…" at bounding box center [561, 238] width 174 height 64
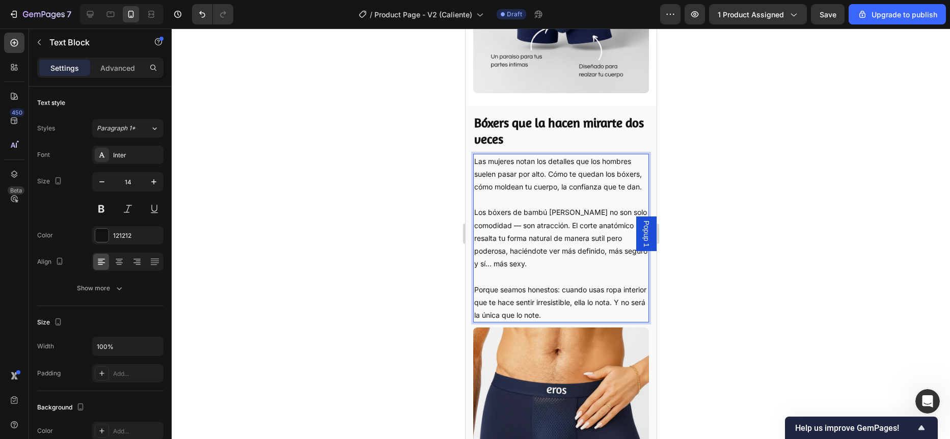
click at [418, 239] on div at bounding box center [561, 234] width 779 height 411
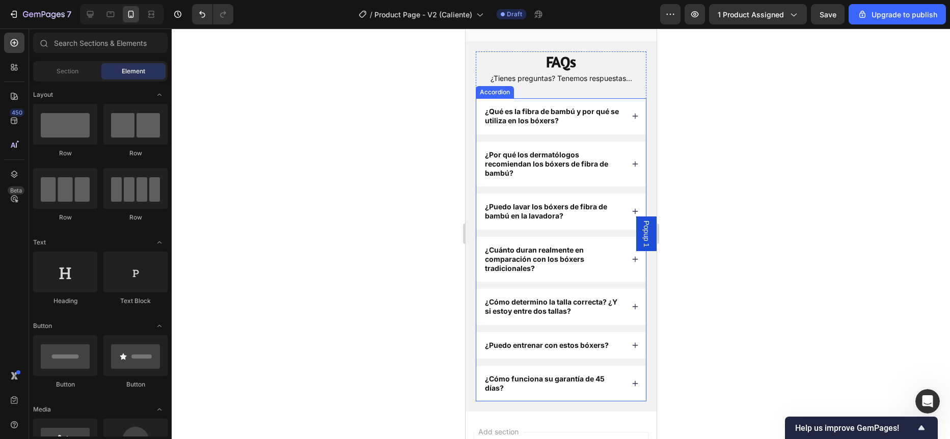
scroll to position [2585, 0]
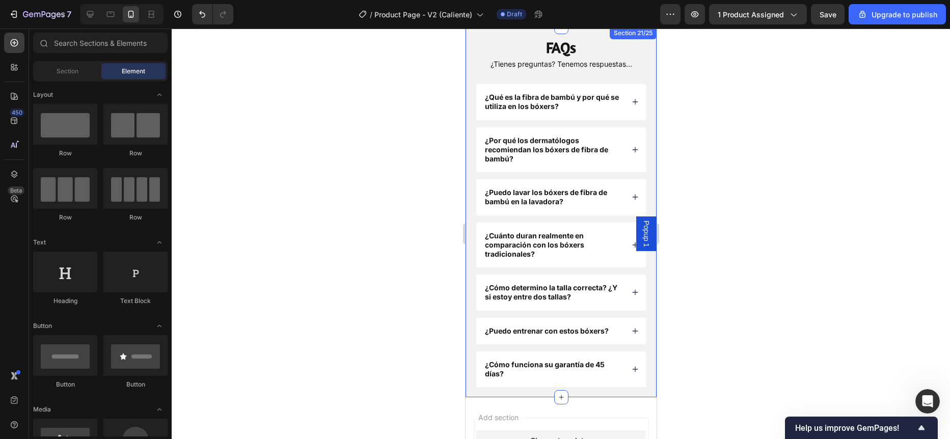
click at [404, 330] on div at bounding box center [561, 234] width 779 height 411
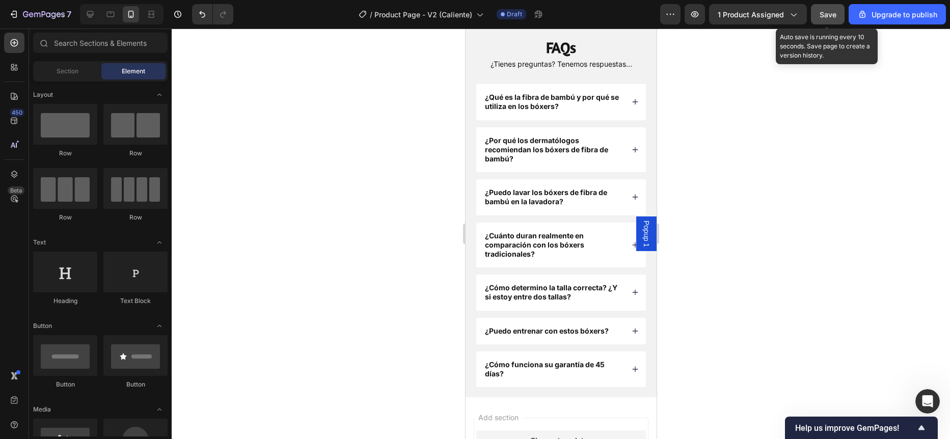
click at [833, 20] on button "Save" at bounding box center [828, 14] width 34 height 20
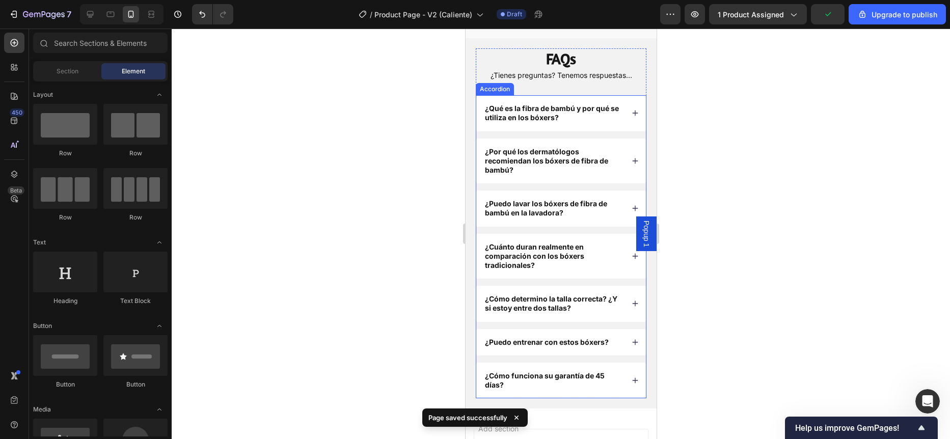
scroll to position [2547, 0]
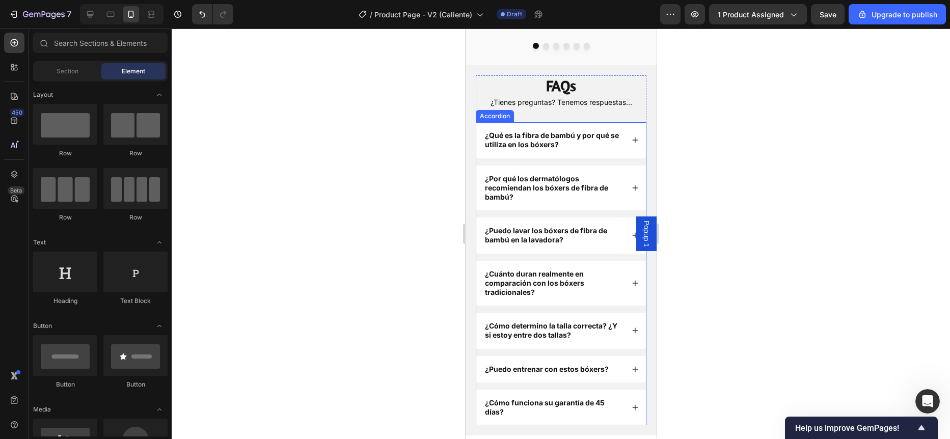
click at [631, 185] on icon at bounding box center [634, 187] width 7 height 7
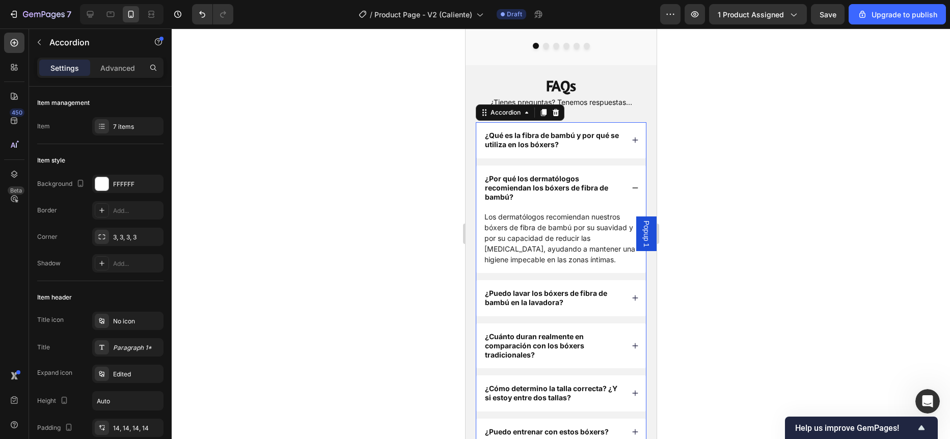
click at [631, 185] on icon at bounding box center [634, 187] width 7 height 7
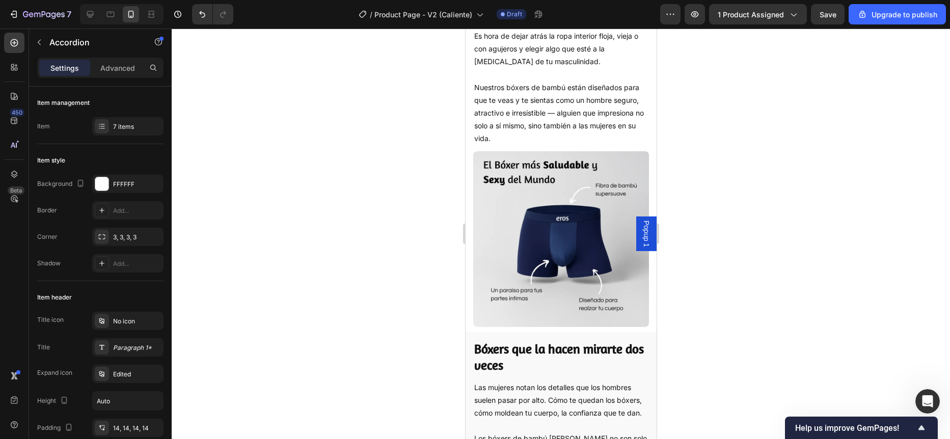
scroll to position [1134, 0]
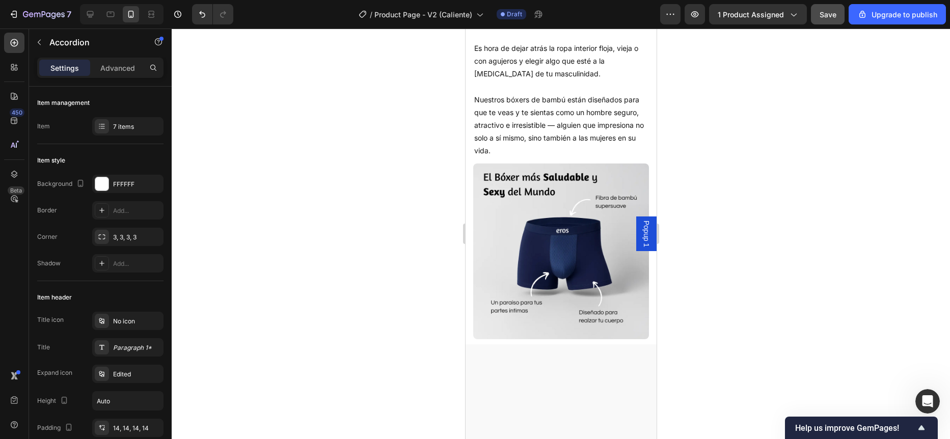
click at [827, 12] on span "Save" at bounding box center [828, 14] width 17 height 9
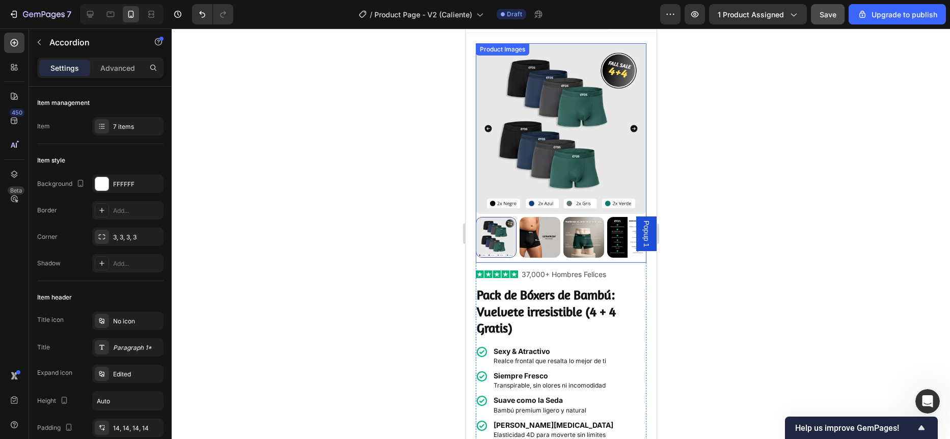
scroll to position [0, 0]
